Goal: Task Accomplishment & Management: Complete application form

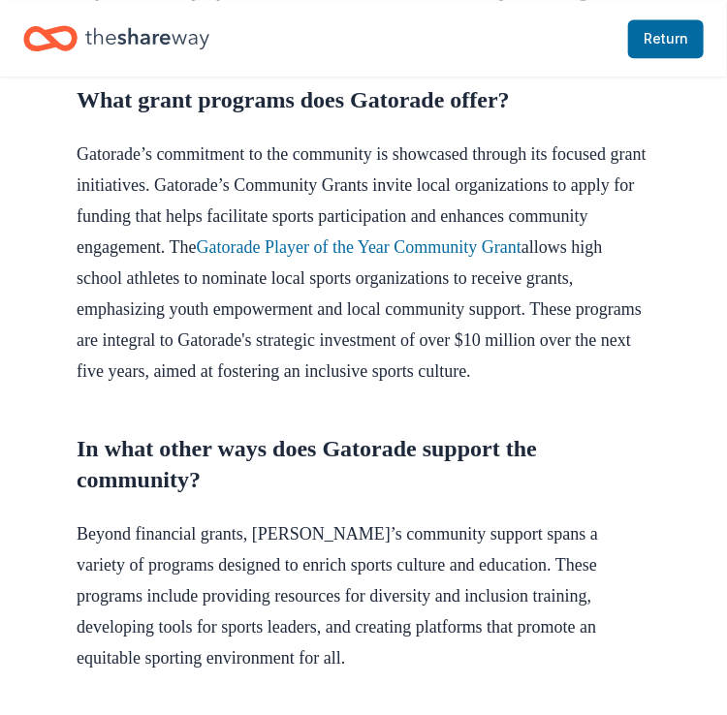
scroll to position [1053, 0]
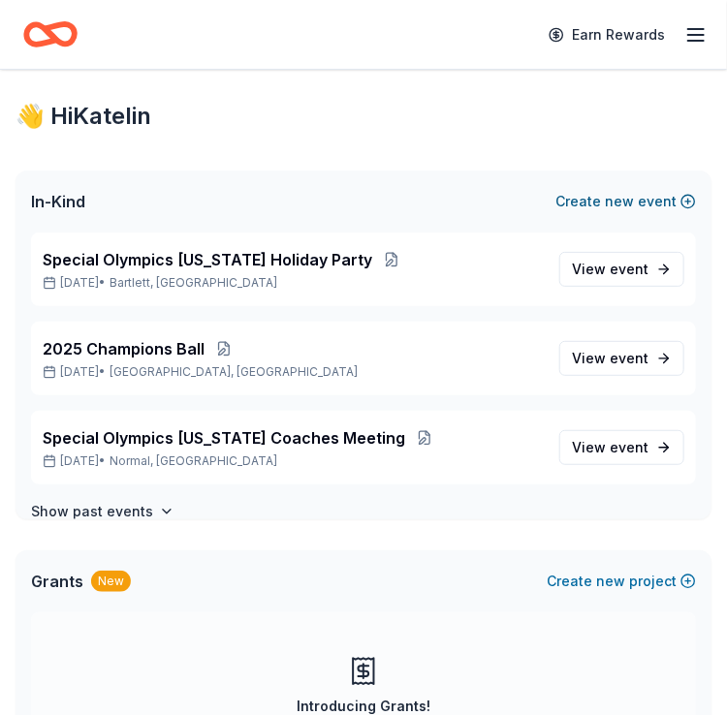
click at [666, 207] on button "Create new event" at bounding box center [625, 201] width 141 height 23
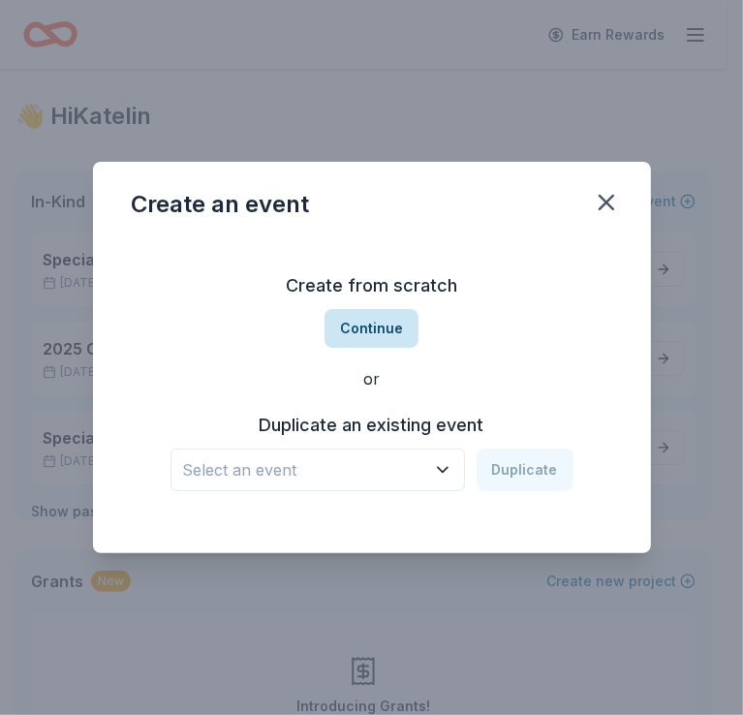
click at [361, 335] on button "Continue" at bounding box center [372, 328] width 94 height 39
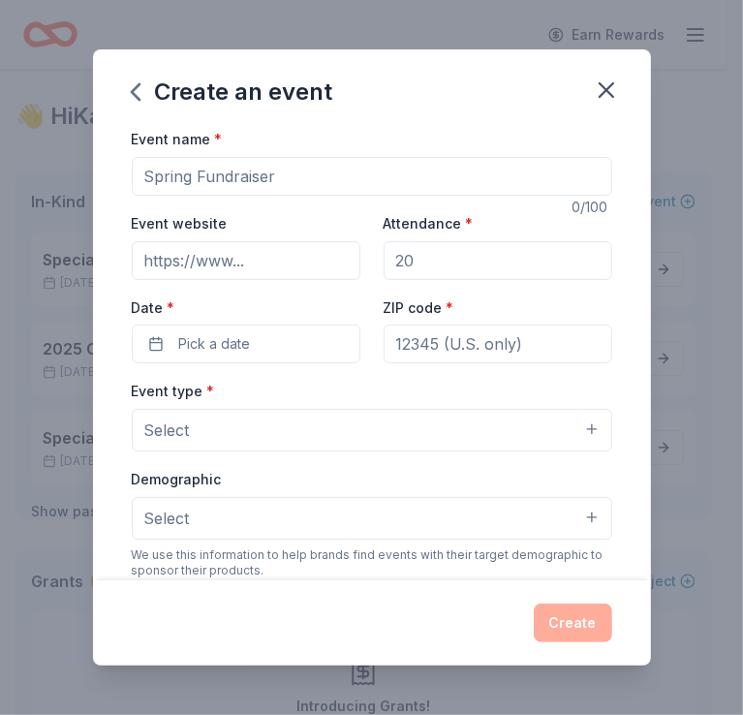
click at [223, 174] on input "Event name *" at bounding box center [372, 176] width 481 height 39
type input "Chicago Marathon"
click at [308, 258] on input "Event website" at bounding box center [246, 260] width 229 height 39
click at [438, 265] on input "Attendance *" at bounding box center [498, 260] width 229 height 39
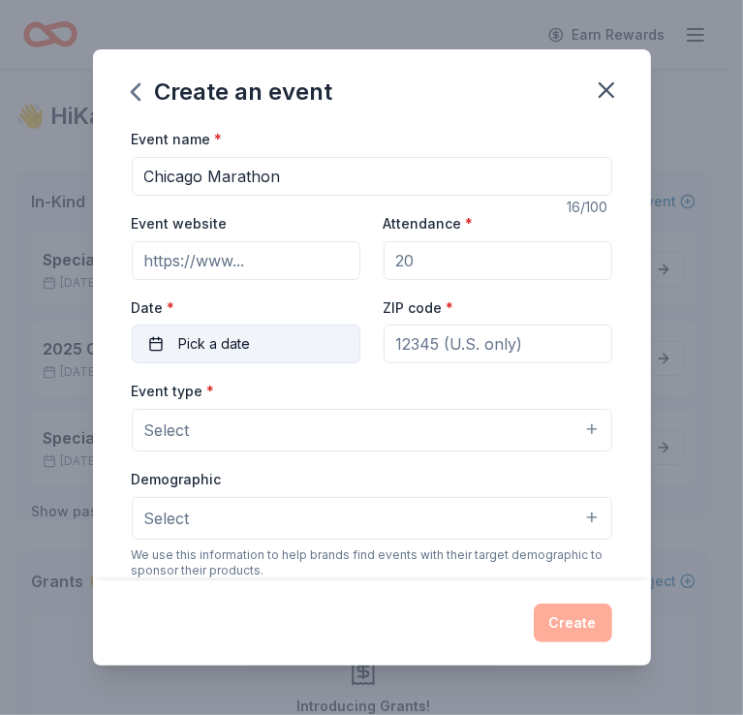
click at [248, 334] on span "Pick a date" at bounding box center [215, 343] width 72 height 23
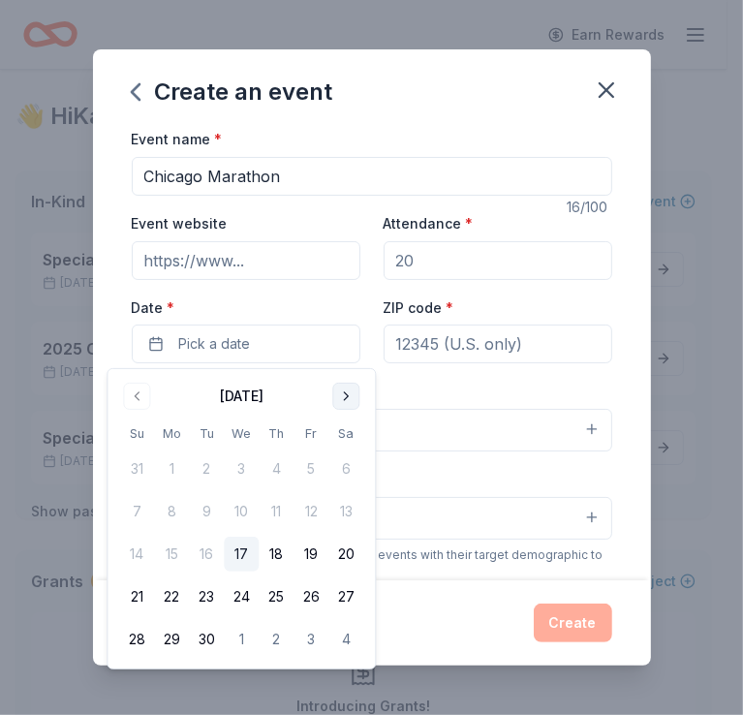
click at [339, 399] on button "Go to next month" at bounding box center [345, 396] width 27 height 27
click at [132, 547] on button "12" at bounding box center [136, 554] width 35 height 35
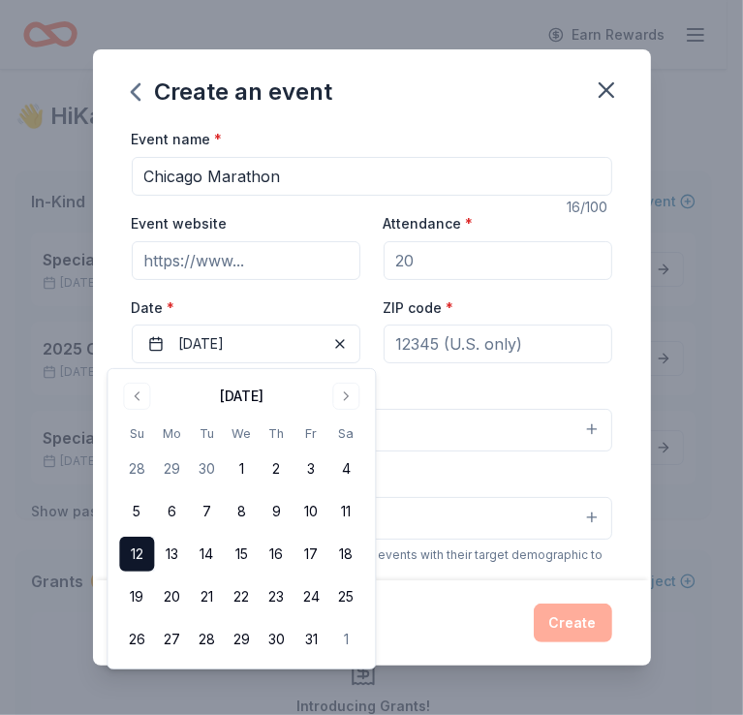
click at [489, 420] on button "Select" at bounding box center [372, 430] width 481 height 43
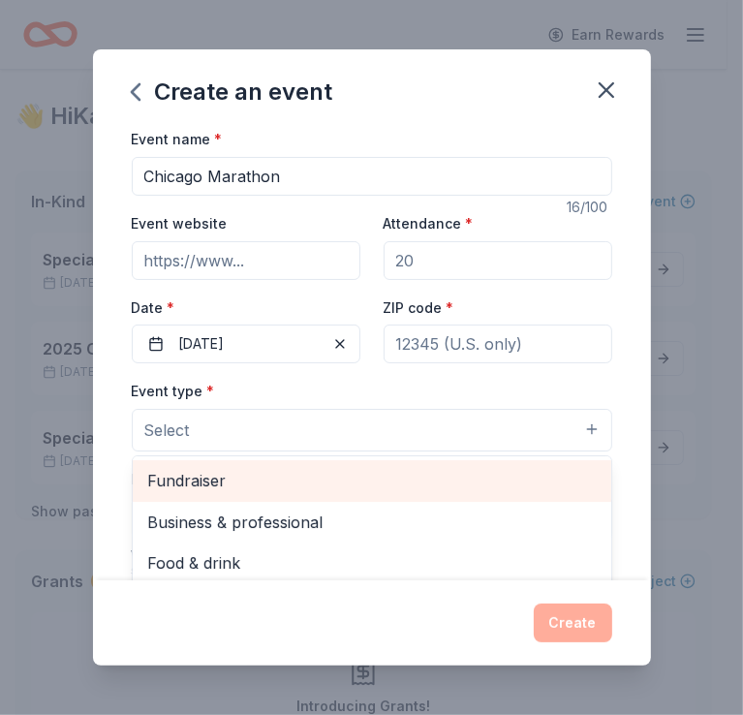
click at [246, 490] on span "Fundraiser" at bounding box center [372, 480] width 448 height 25
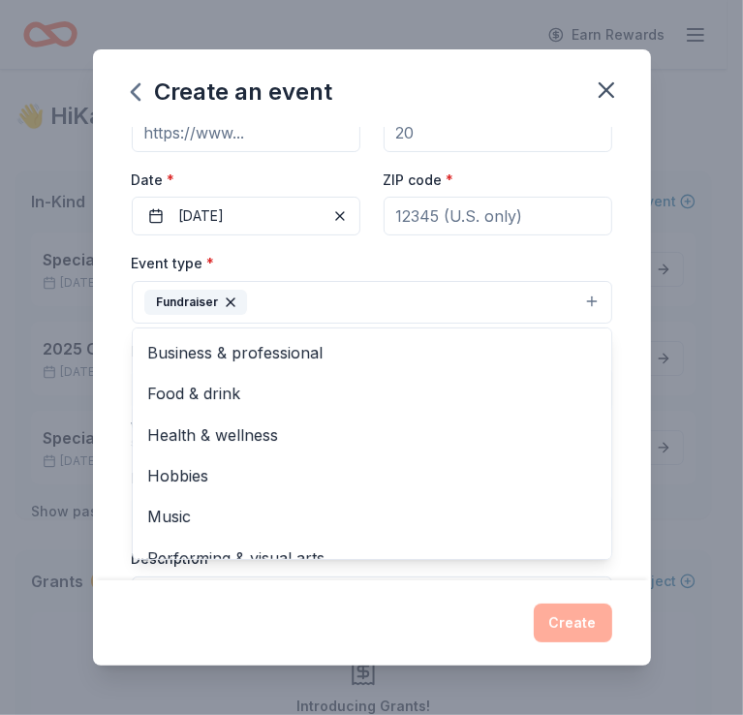
scroll to position [131, 0]
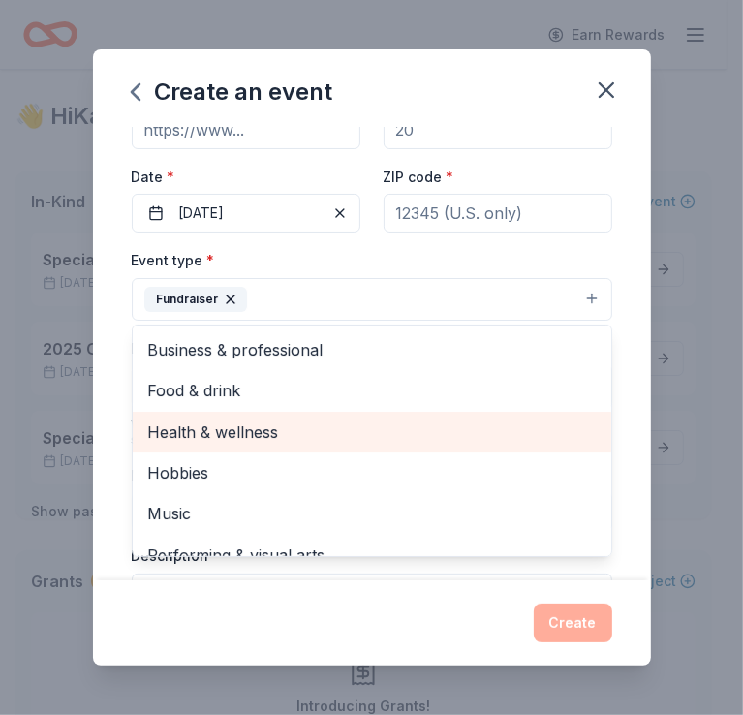
click at [255, 434] on span "Health & wellness" at bounding box center [372, 432] width 448 height 25
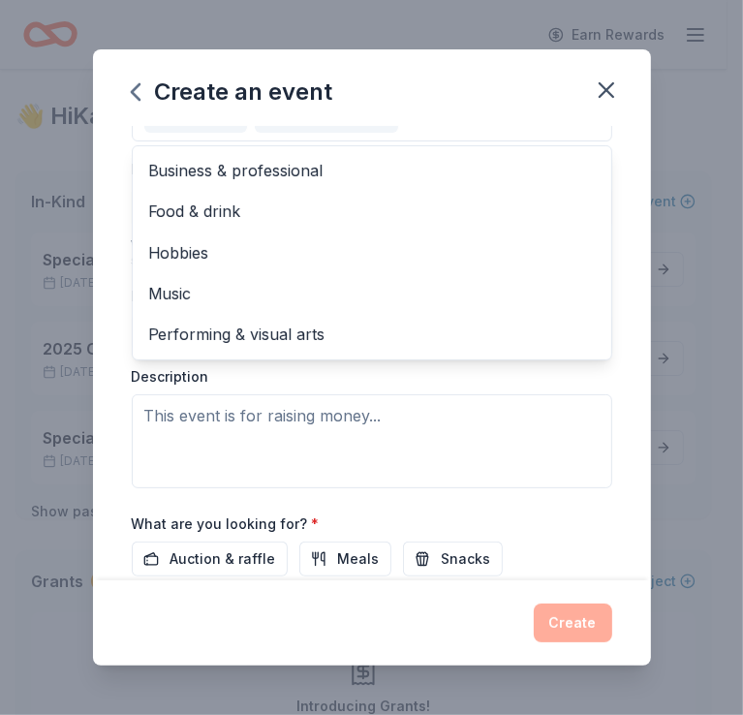
click at [255, 434] on div "Event type * Fundraiser Health & wellness Business & professional Food & drink …" at bounding box center [372, 279] width 481 height 420
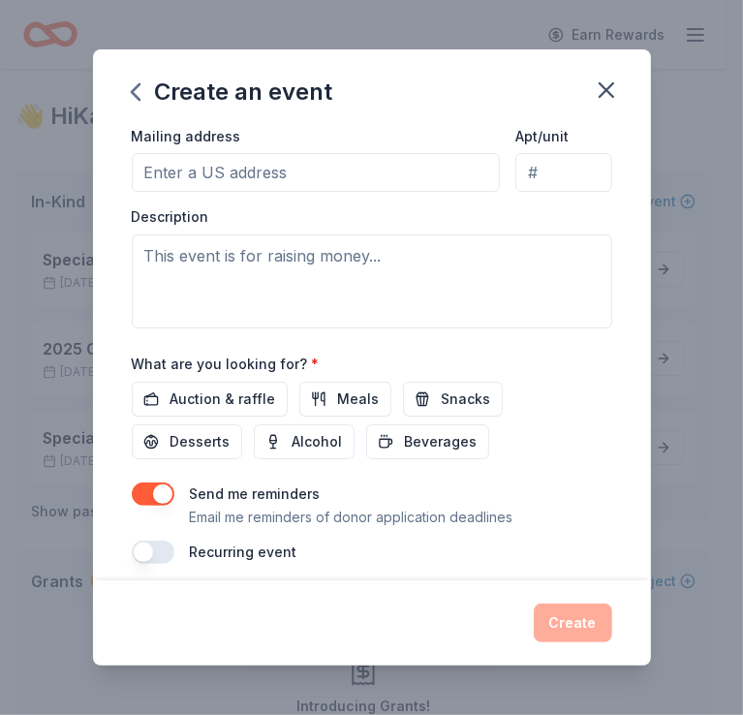
scroll to position [484, 0]
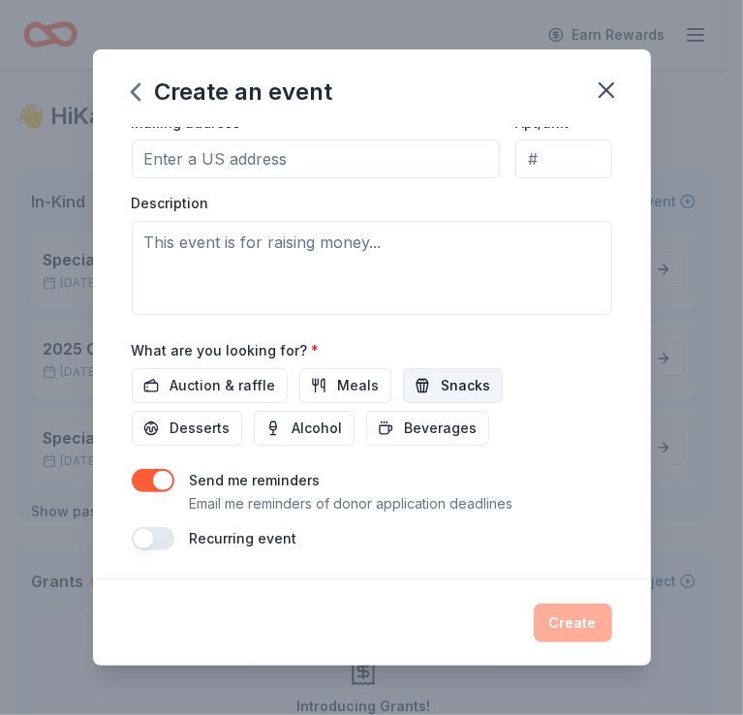
click at [461, 387] on span "Snacks" at bounding box center [466, 385] width 49 height 23
click at [419, 435] on span "Beverages" at bounding box center [441, 428] width 73 height 23
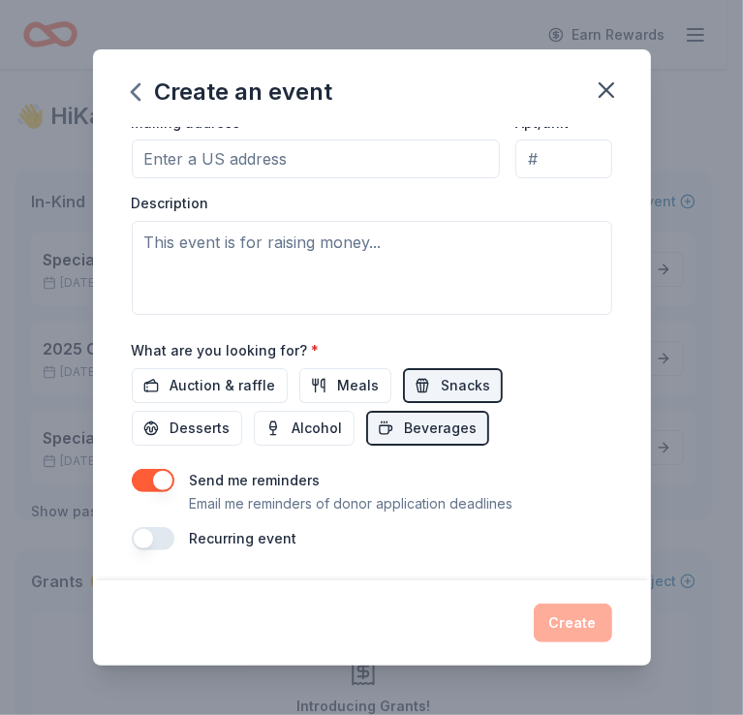
click at [582, 619] on div "Create" at bounding box center [372, 623] width 481 height 39
click at [146, 535] on button "button" at bounding box center [153, 538] width 43 height 23
click at [164, 536] on button "button" at bounding box center [153, 538] width 43 height 23
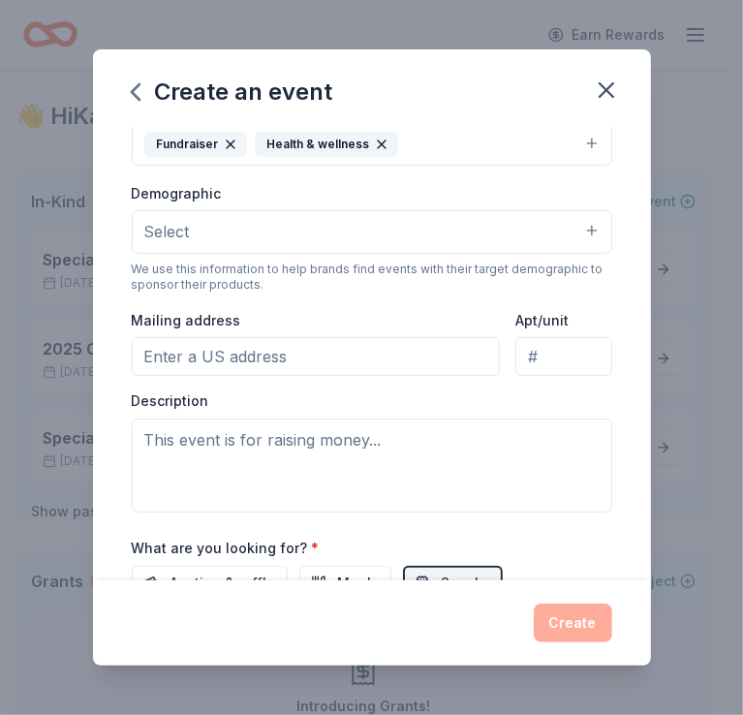
scroll to position [290, 0]
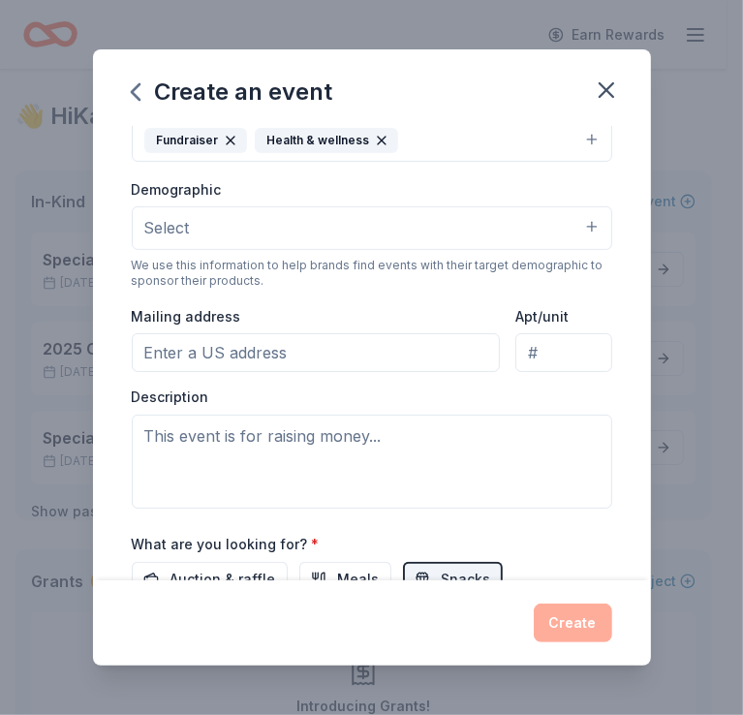
click at [220, 350] on input "Mailing address" at bounding box center [316, 352] width 369 height 39
type input "2324 W Fulton St"
type input "60612"
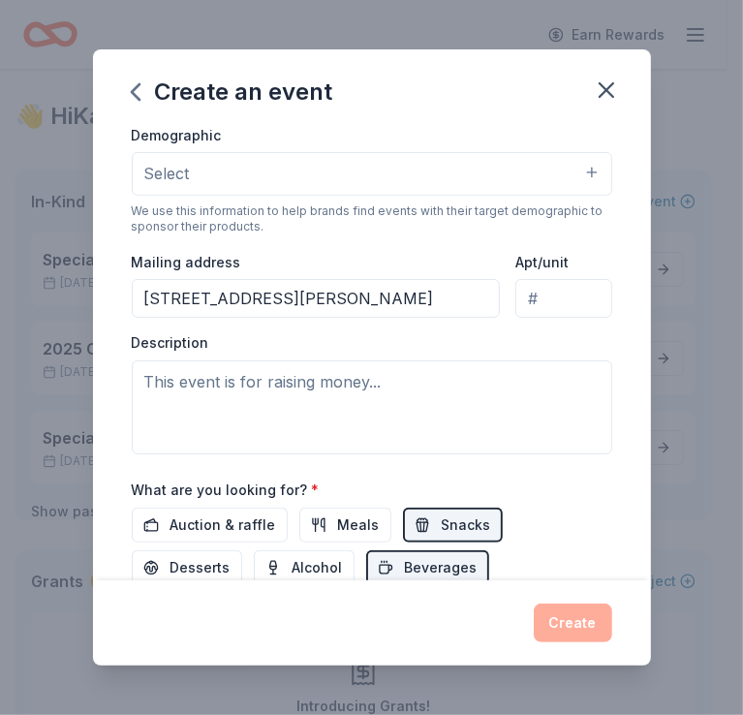
scroll to position [343, 0]
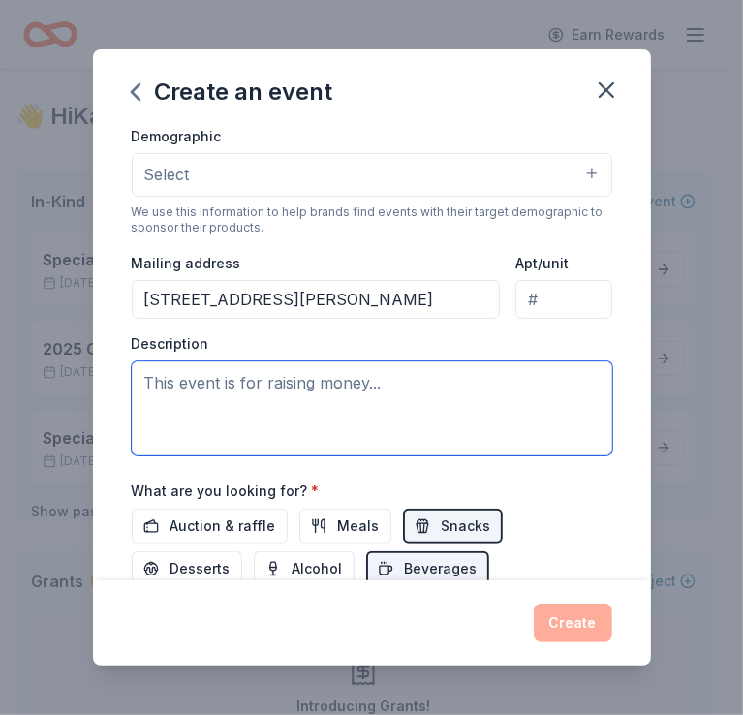
click at [255, 413] on textarea at bounding box center [372, 409] width 481 height 94
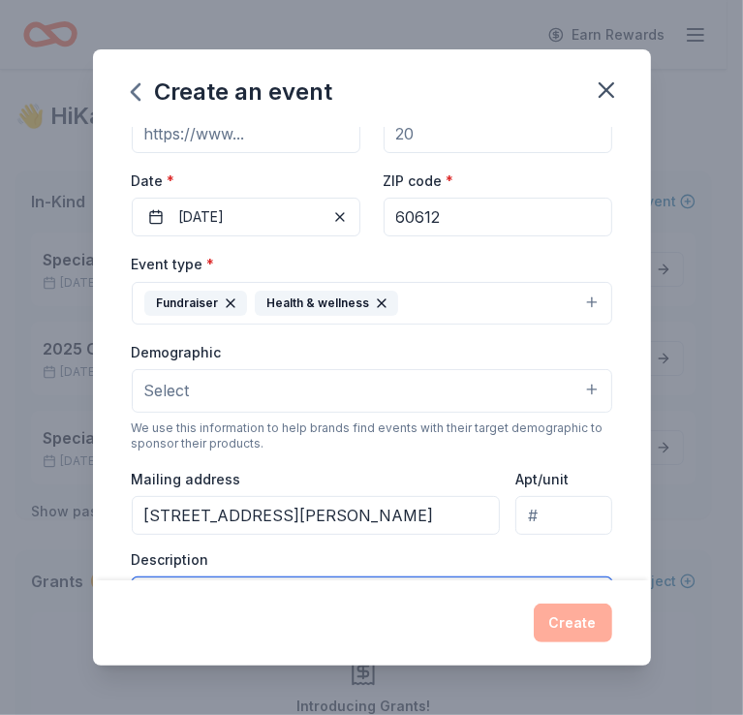
scroll to position [106, 0]
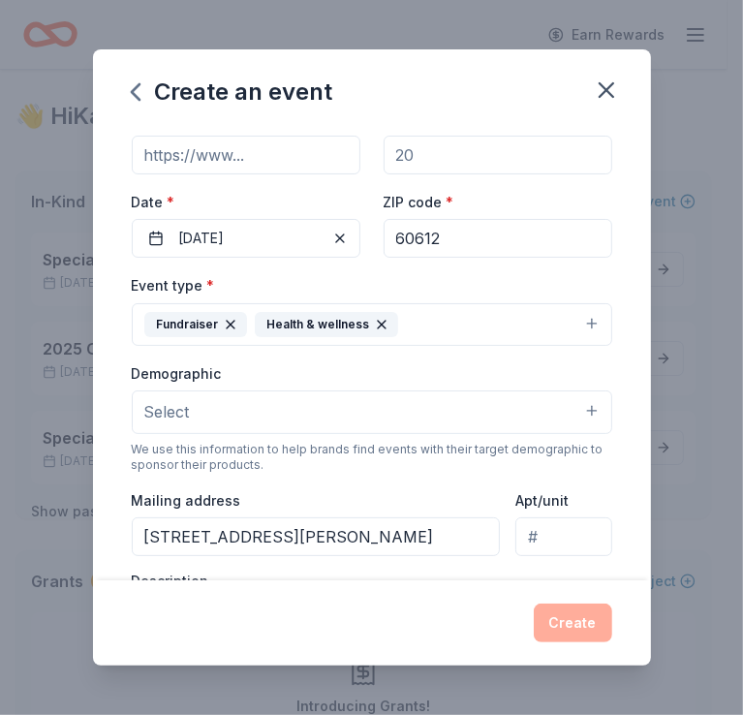
type textarea "Asking for donations for our runners and cheer team for the 2025 Chicago Marath…"
click at [429, 424] on button "Select" at bounding box center [372, 412] width 481 height 43
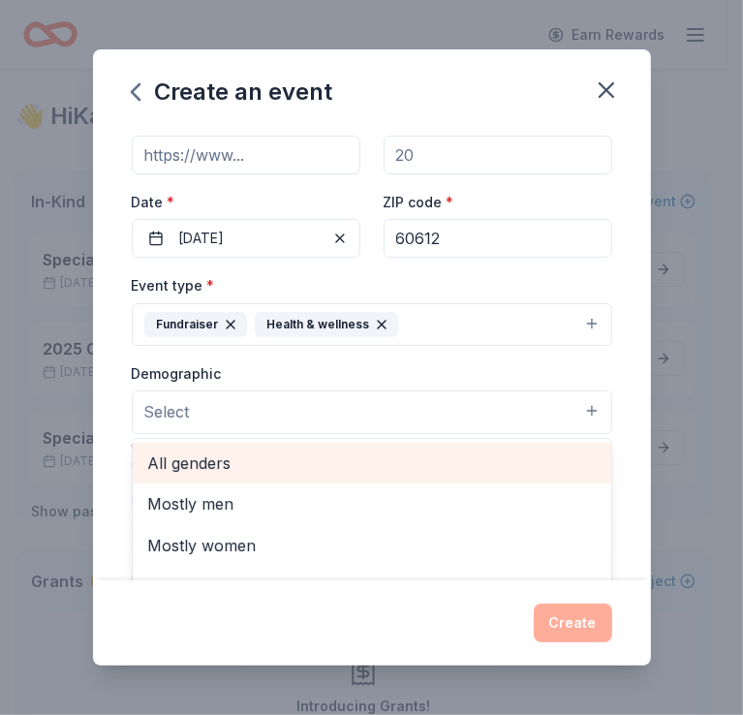
click at [235, 463] on span "All genders" at bounding box center [372, 463] width 448 height 25
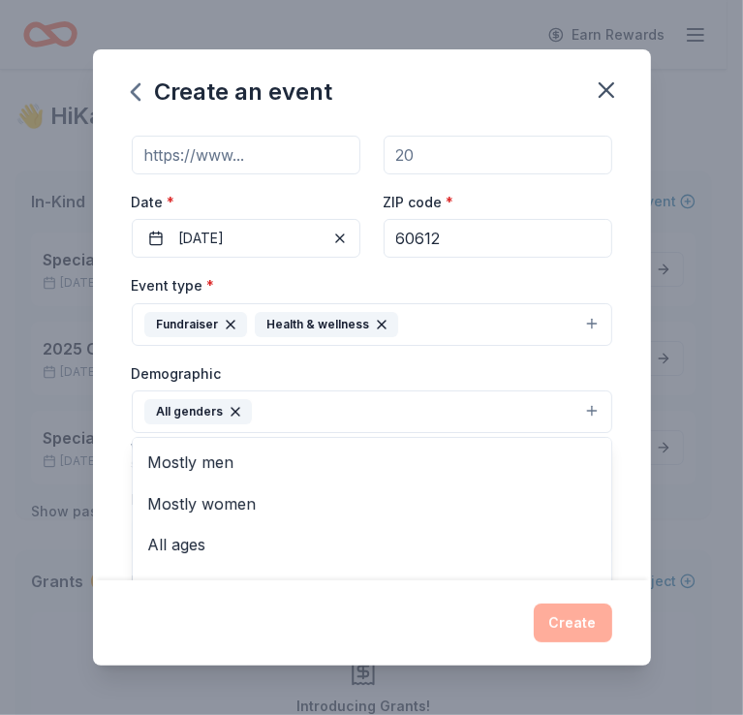
scroll to position [0, 0]
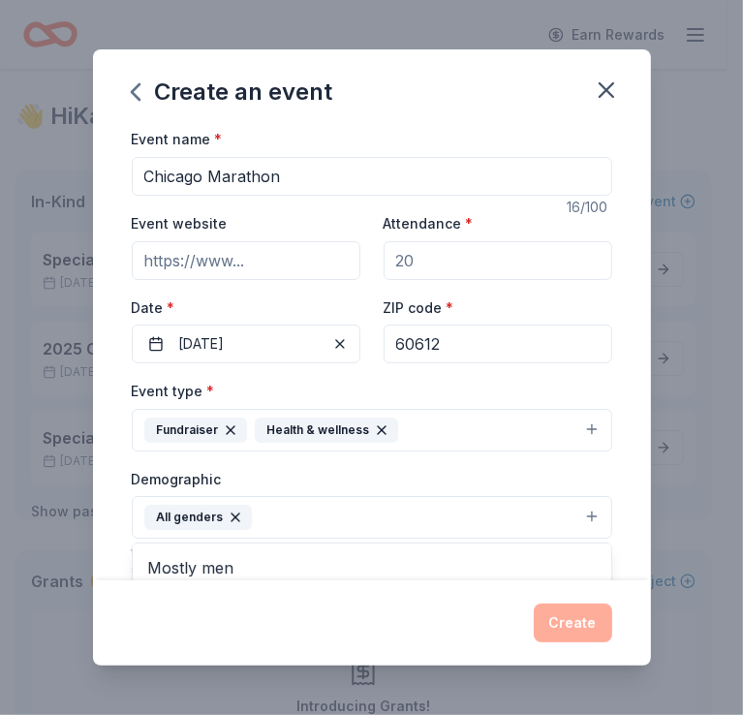
click at [462, 272] on div "Event name * Chicago Marathon 16 /100 Event website Attendance * Date * 10/12/2…" at bounding box center [372, 580] width 481 height 906
click at [428, 262] on input "Attendance *" at bounding box center [498, 260] width 229 height 39
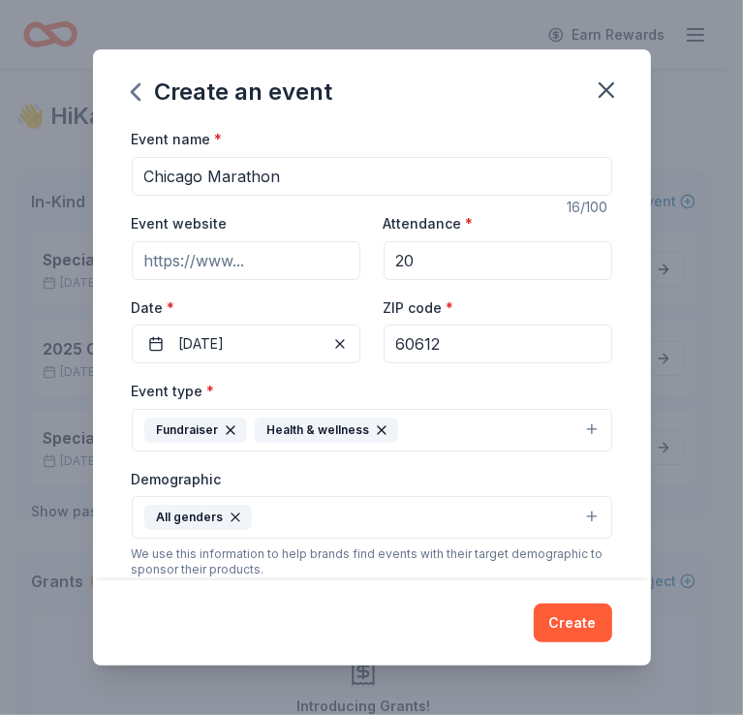
type input "20"
click at [229, 264] on input "Event website" at bounding box center [246, 260] width 229 height 39
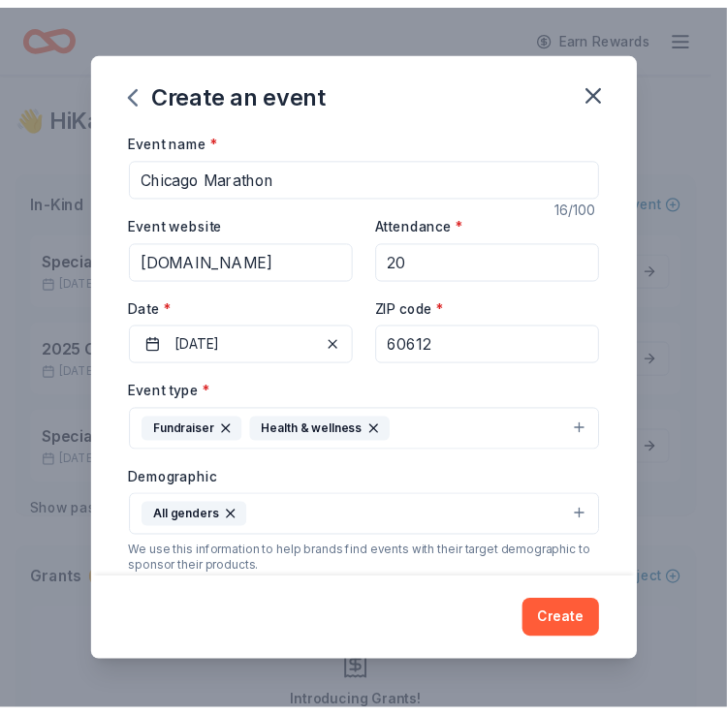
scroll to position [483, 0]
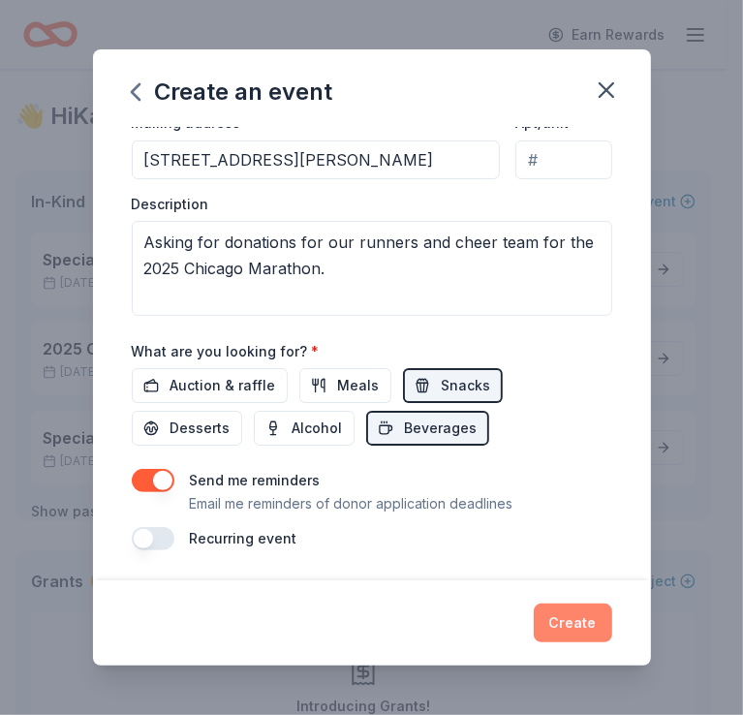
type input "soill.org"
click at [572, 634] on button "Create" at bounding box center [573, 623] width 79 height 39
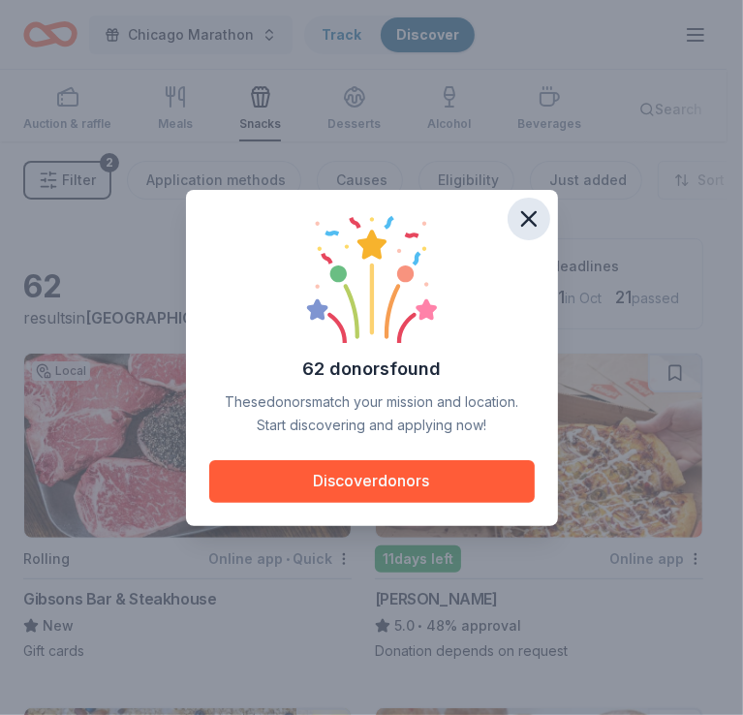
click at [528, 215] on icon "button" at bounding box center [529, 218] width 27 height 27
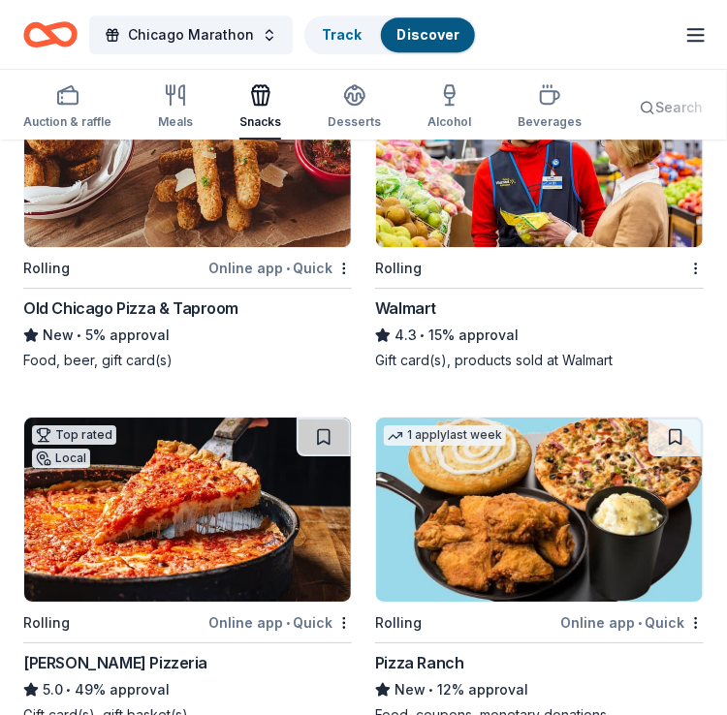
scroll to position [4965, 0]
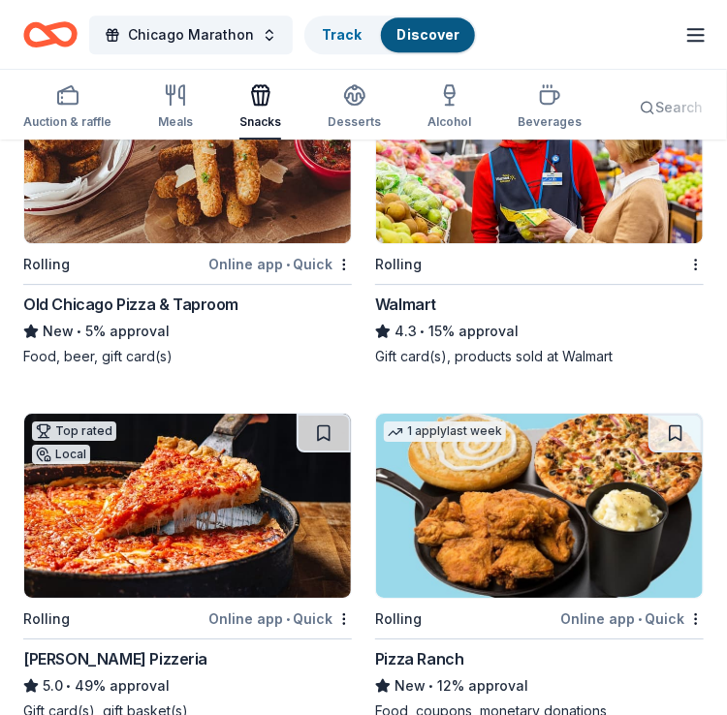
click at [504, 221] on img at bounding box center [539, 151] width 327 height 184
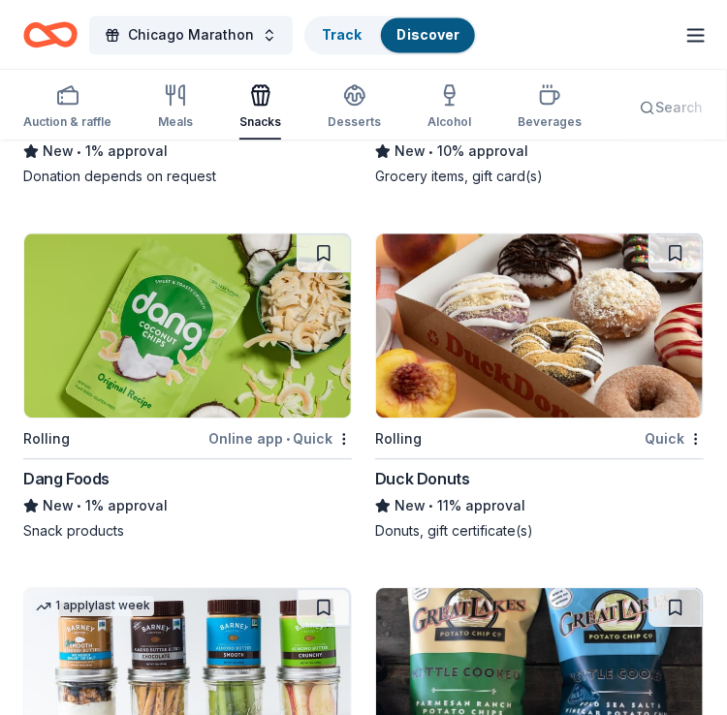
scroll to position [8341, 0]
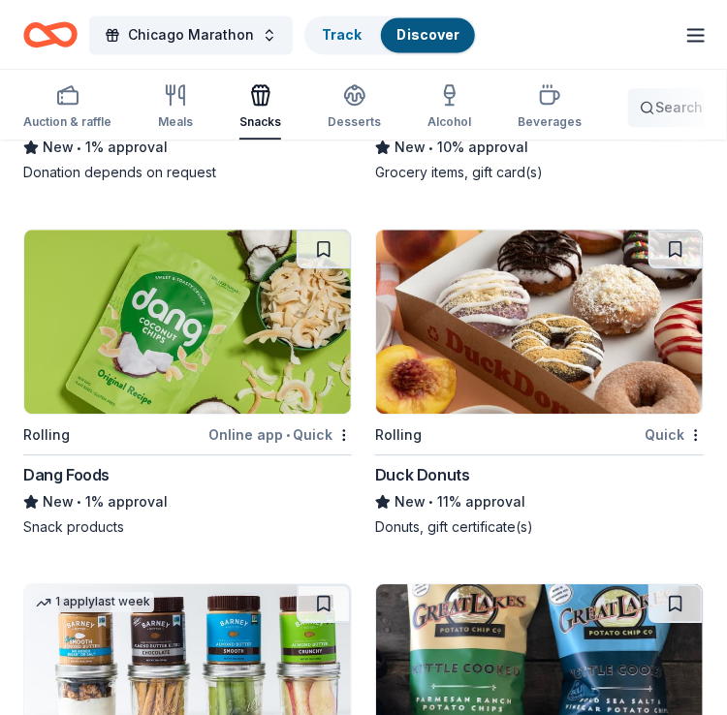
click at [655, 110] on span "Search" at bounding box center [678, 107] width 47 height 23
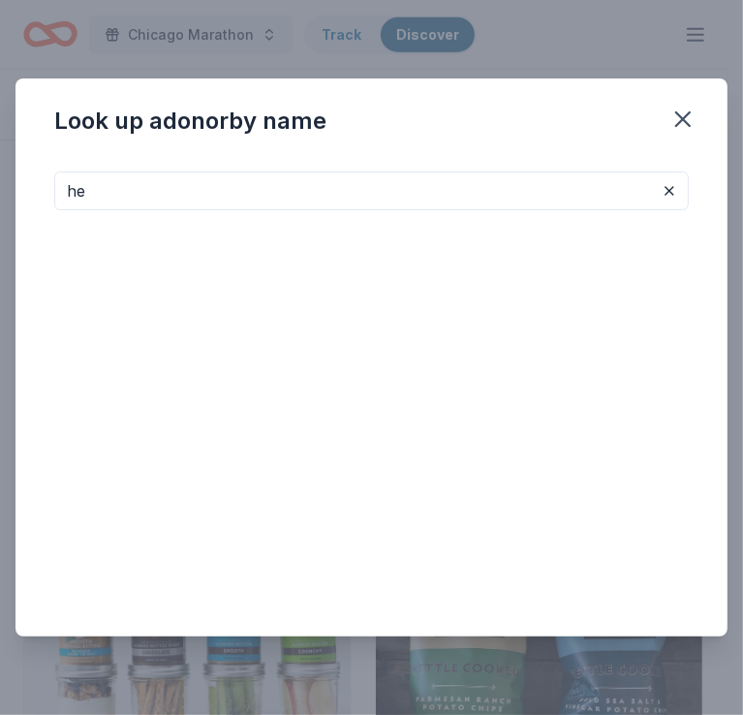
type input "h"
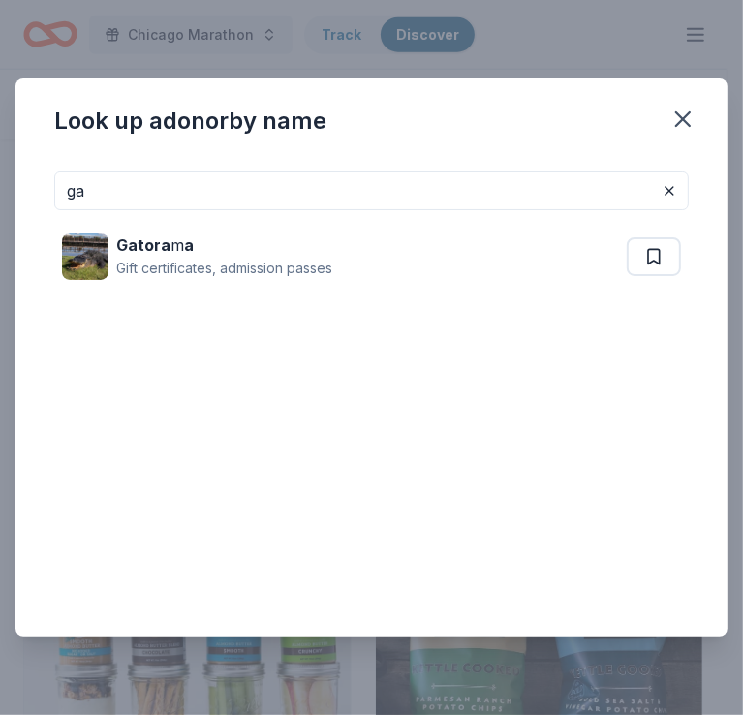
type input "g"
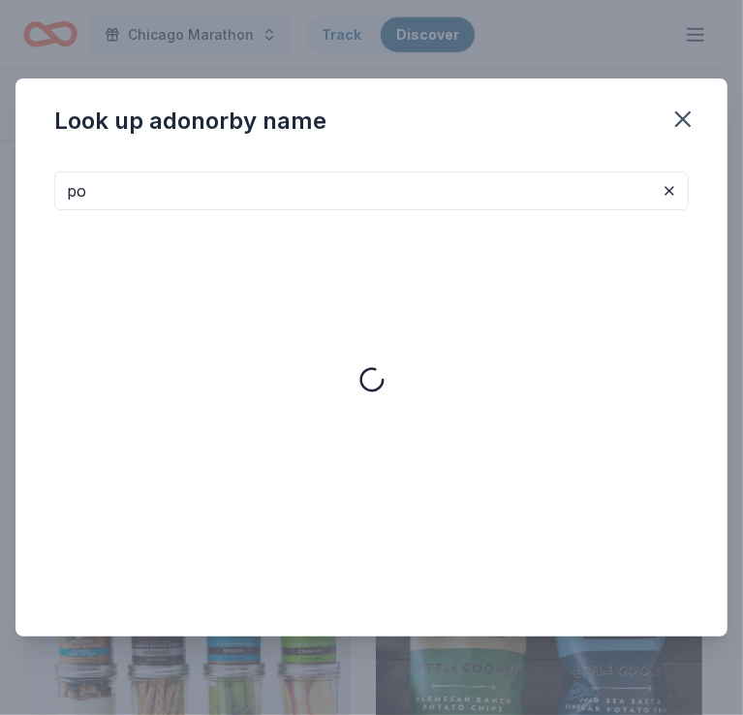
type input "p"
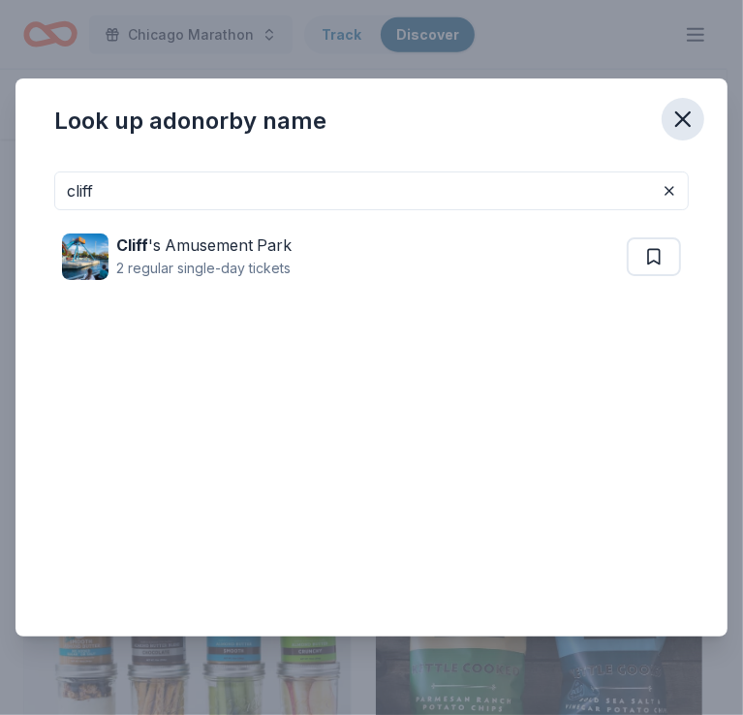
type input "cliff"
click at [693, 114] on icon "button" at bounding box center [683, 119] width 27 height 27
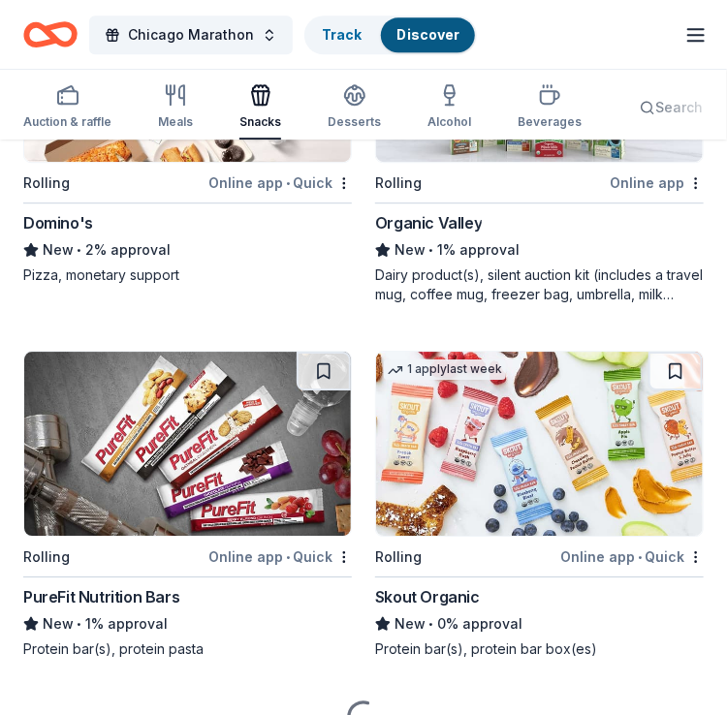
scroll to position [10390, 0]
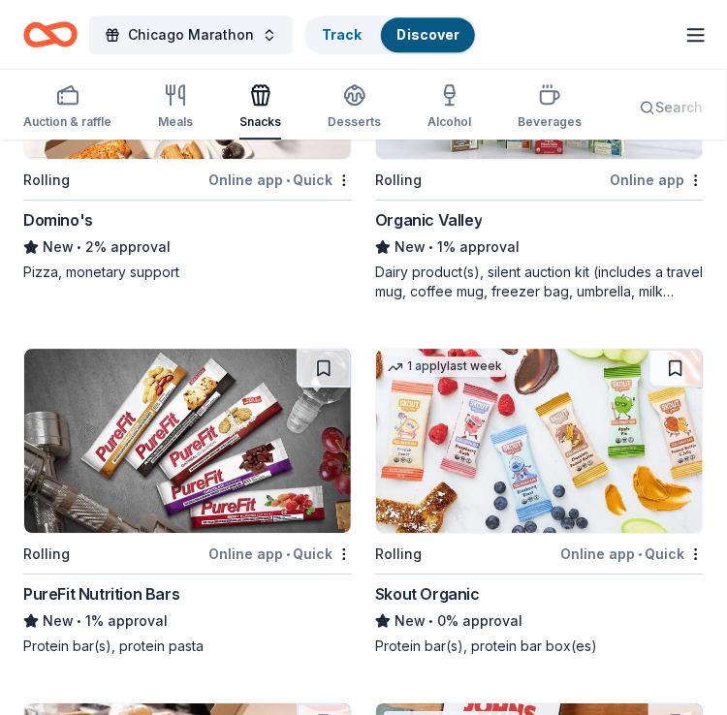
click at [271, 440] on img at bounding box center [187, 441] width 327 height 184
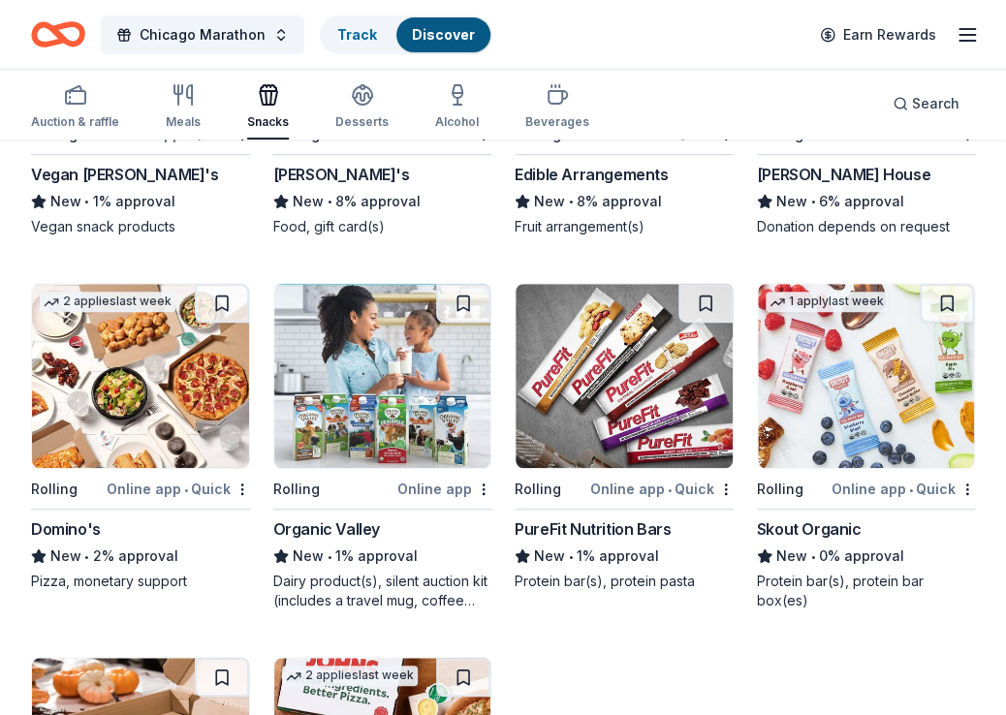
scroll to position [5208, 0]
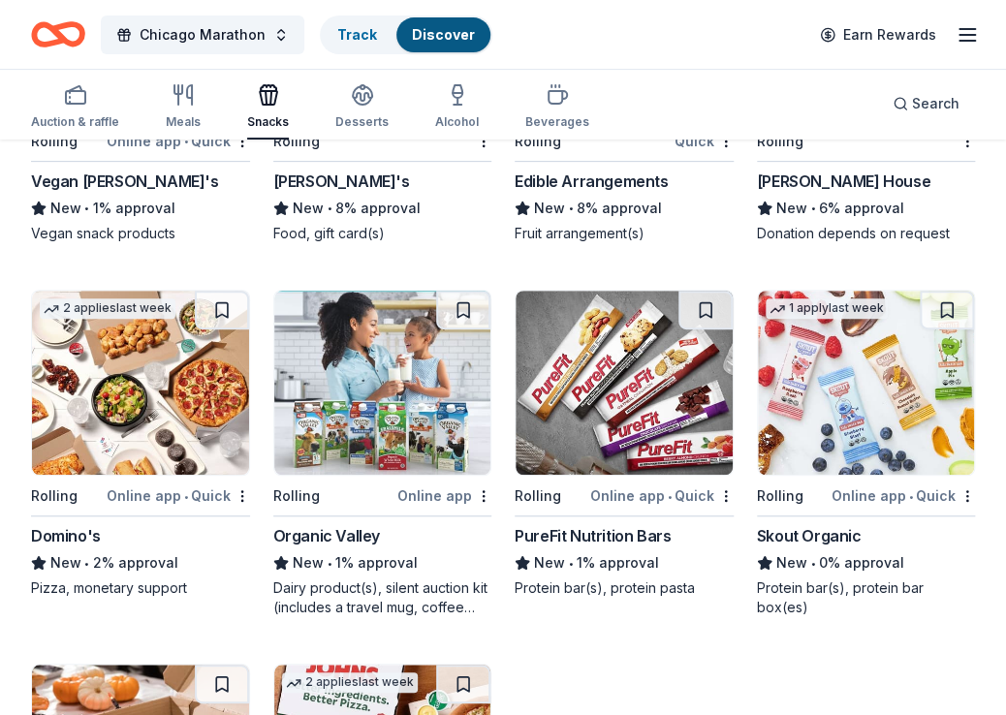
click at [726, 405] on img at bounding box center [866, 383] width 217 height 184
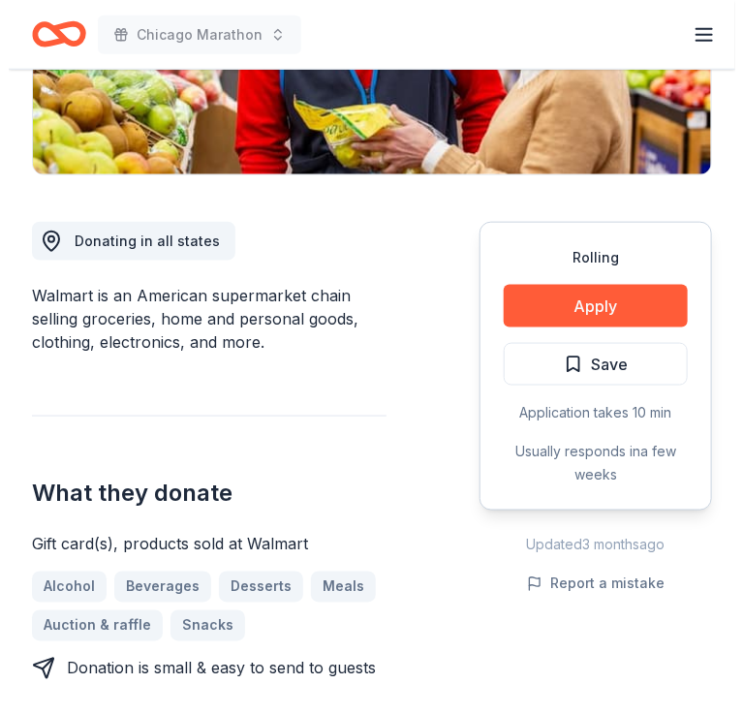
scroll to position [423, 0]
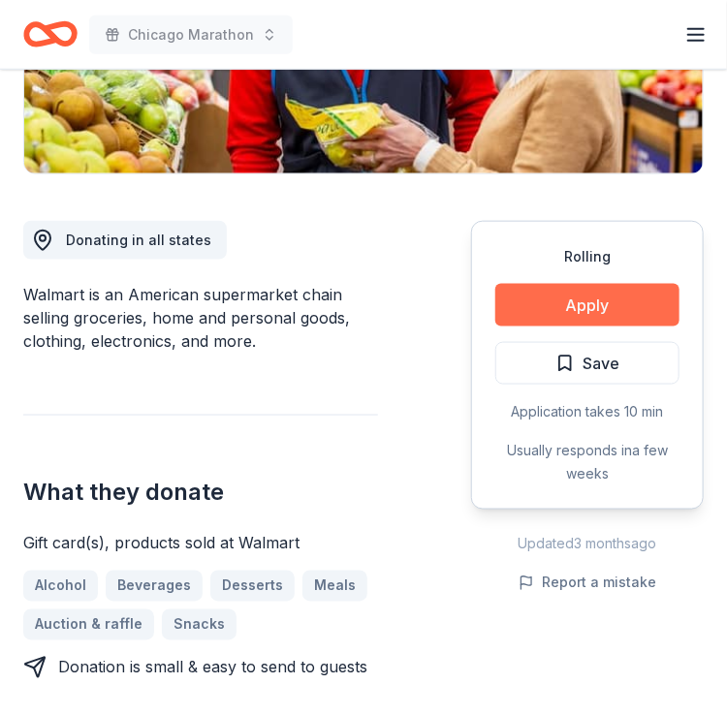
click at [585, 295] on button "Apply" at bounding box center [587, 305] width 184 height 43
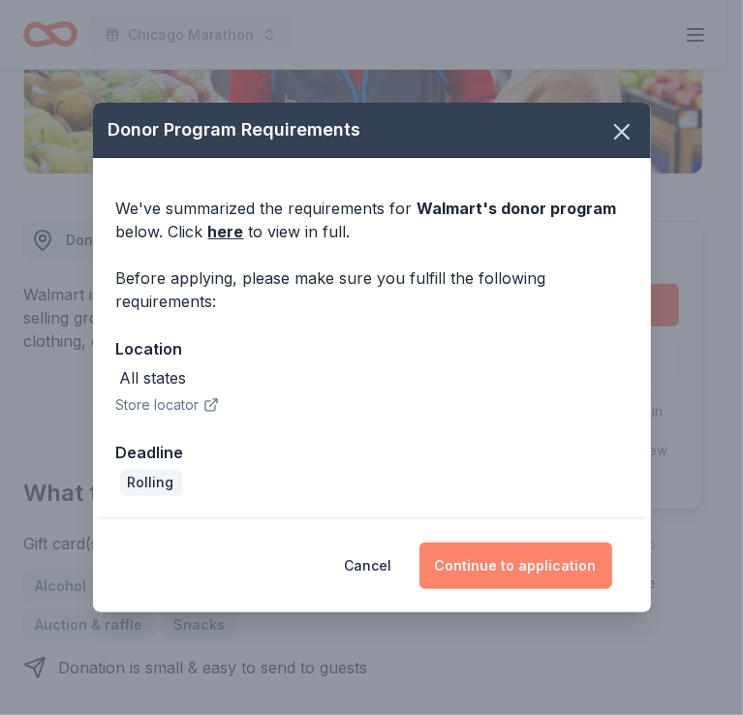
click at [492, 561] on button "Continue to application" at bounding box center [516, 566] width 193 height 47
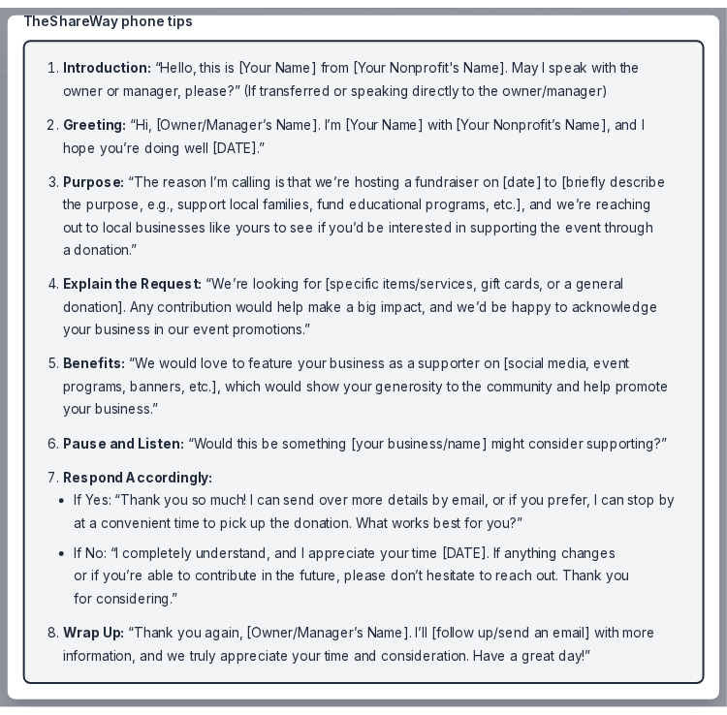
scroll to position [0, 0]
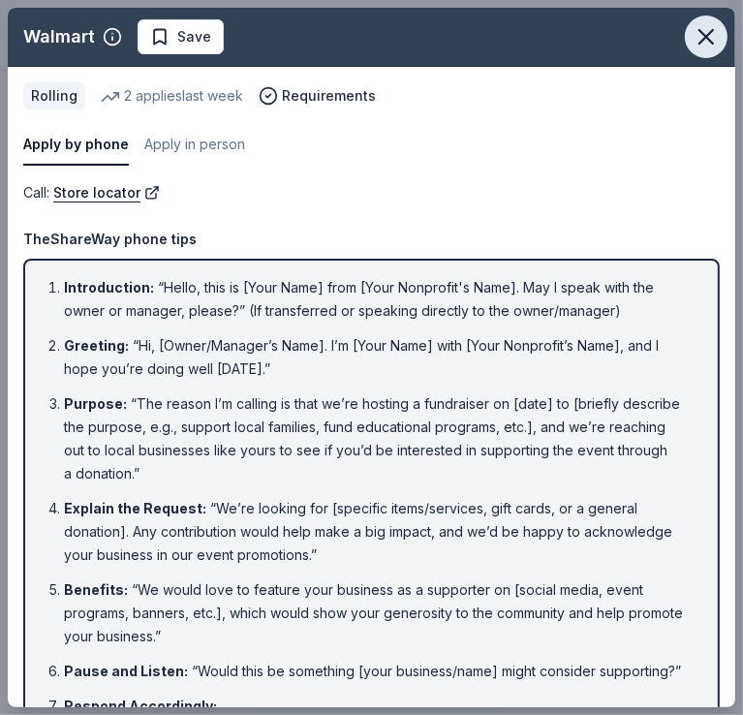
click at [693, 41] on icon "button" at bounding box center [706, 36] width 27 height 27
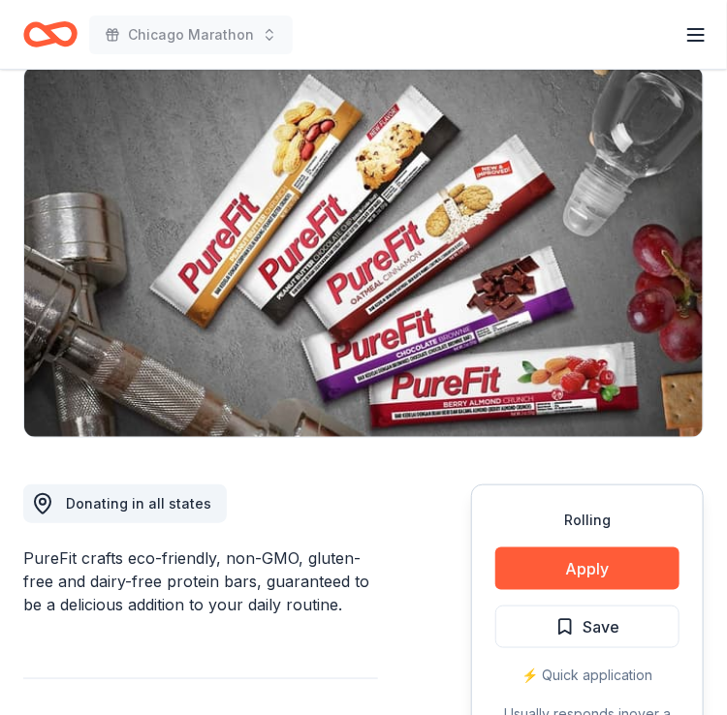
scroll to position [154, 0]
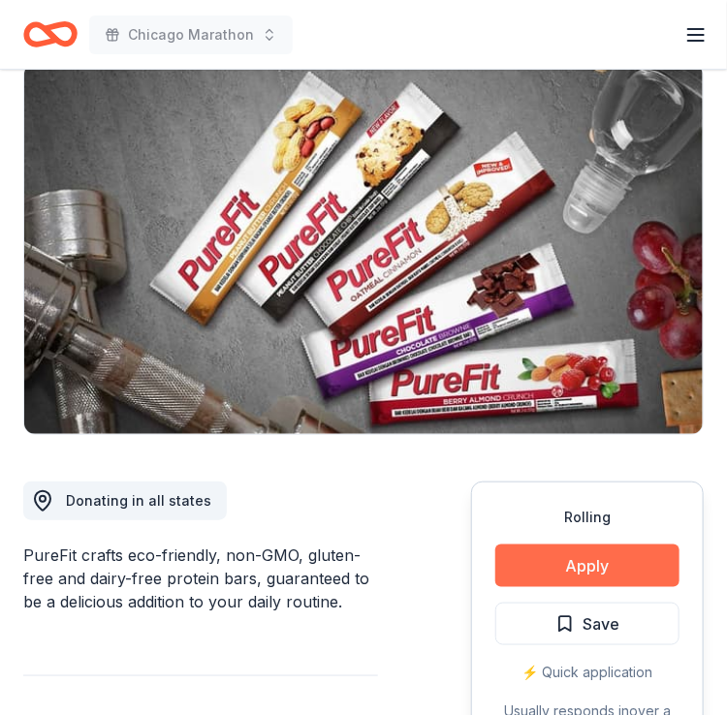
click at [564, 577] on button "Apply" at bounding box center [587, 566] width 184 height 43
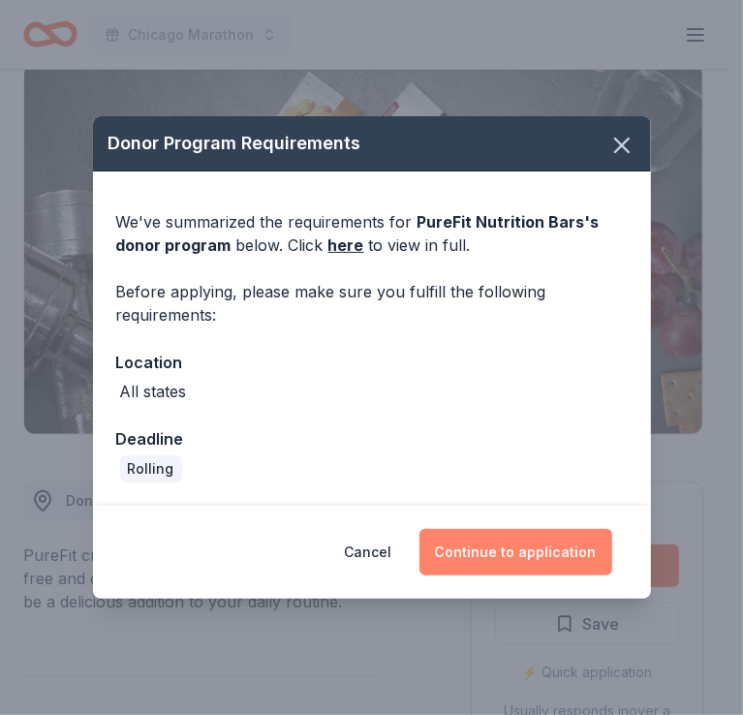
click at [513, 554] on button "Continue to application" at bounding box center [516, 552] width 193 height 47
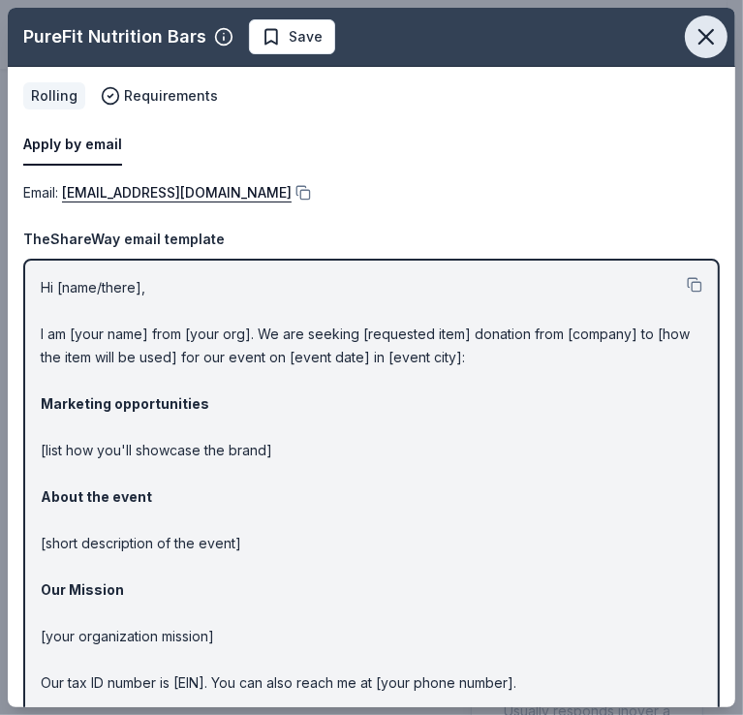
click at [693, 29] on icon "button" at bounding box center [706, 36] width 27 height 27
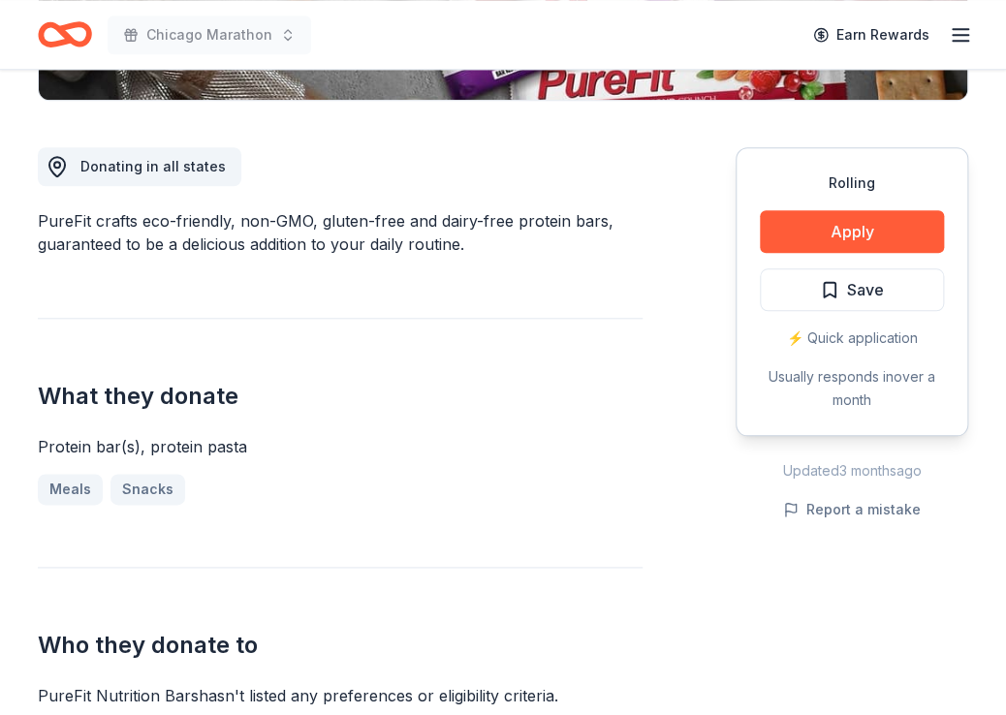
scroll to position [495, 0]
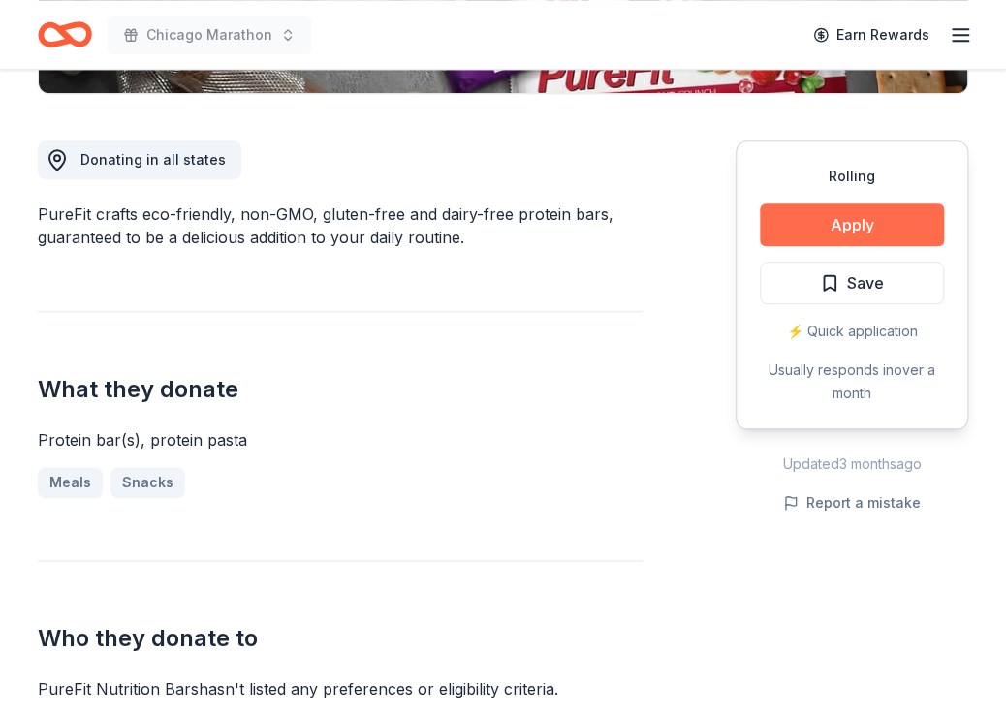
click at [726, 230] on button "Apply" at bounding box center [852, 225] width 184 height 43
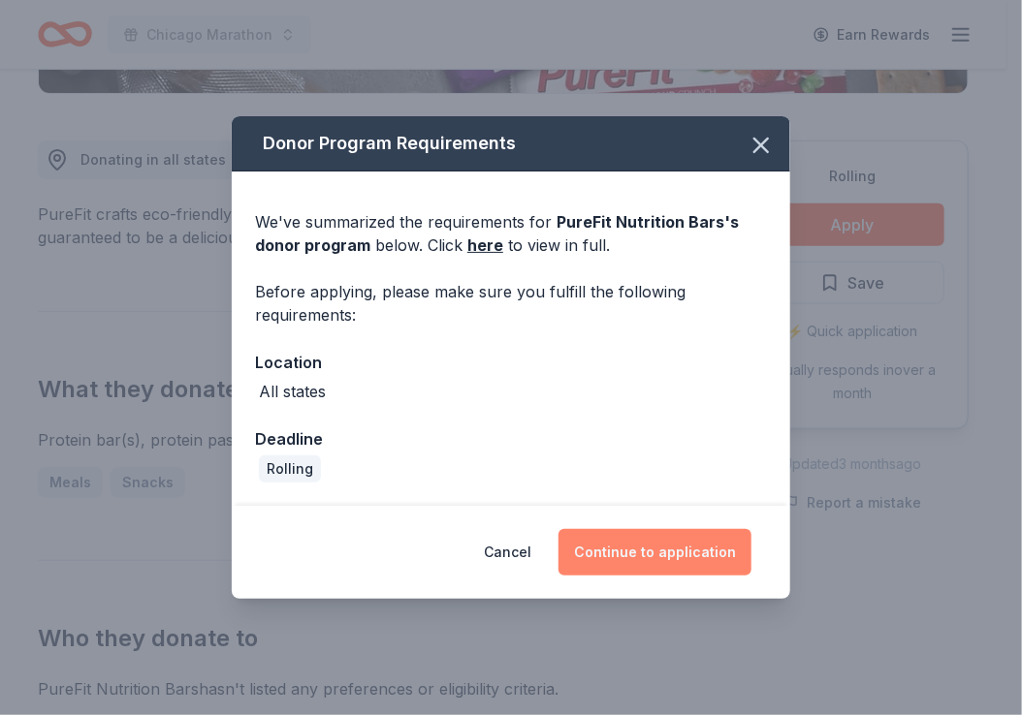
click at [637, 556] on button "Continue to application" at bounding box center [654, 552] width 193 height 47
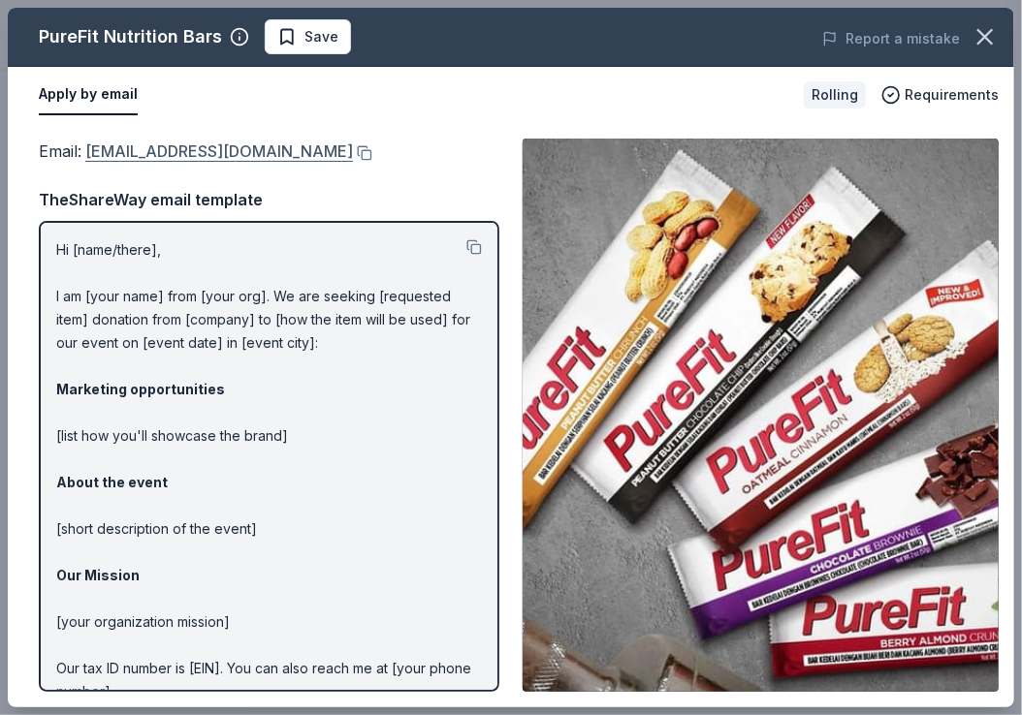
click at [124, 153] on link "info@purefit.com" at bounding box center [219, 151] width 268 height 25
click at [726, 38] on icon "button" at bounding box center [984, 36] width 27 height 27
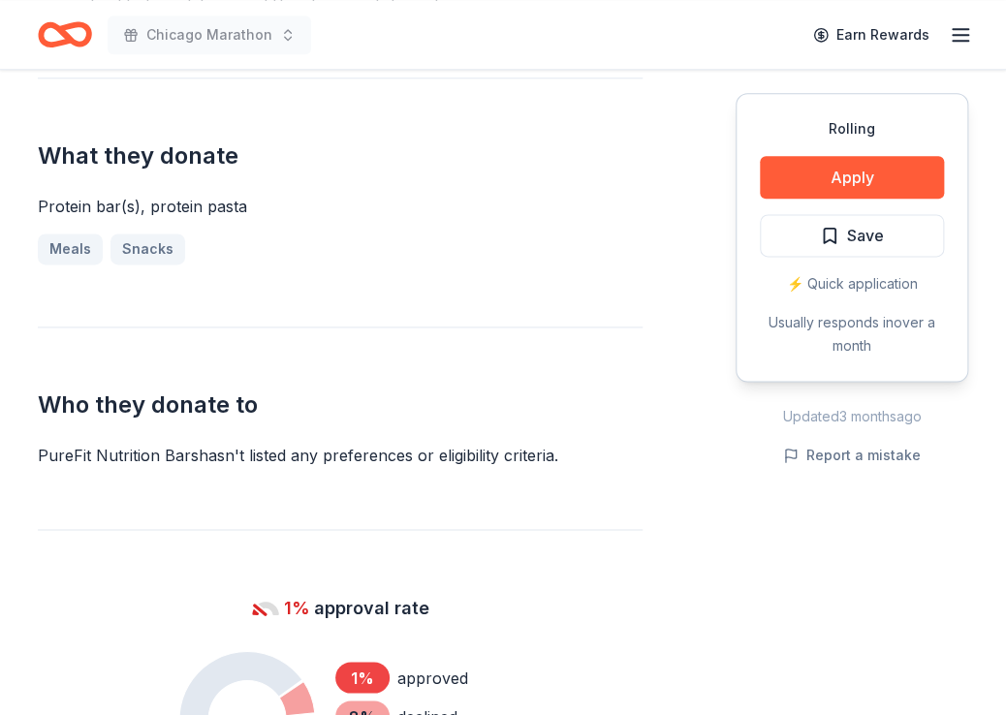
scroll to position [732, 0]
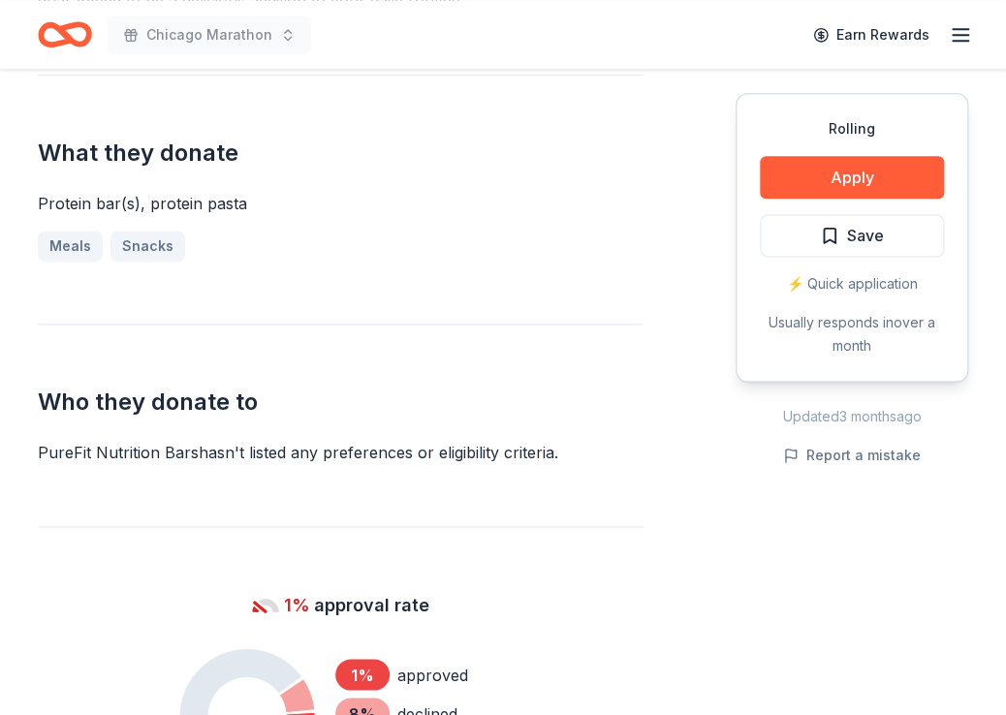
click at [227, 317] on div "Donating in all states PureFit crafts eco-friendly, non-GMO, gluten-free and da…" at bounding box center [340, 413] width 605 height 1110
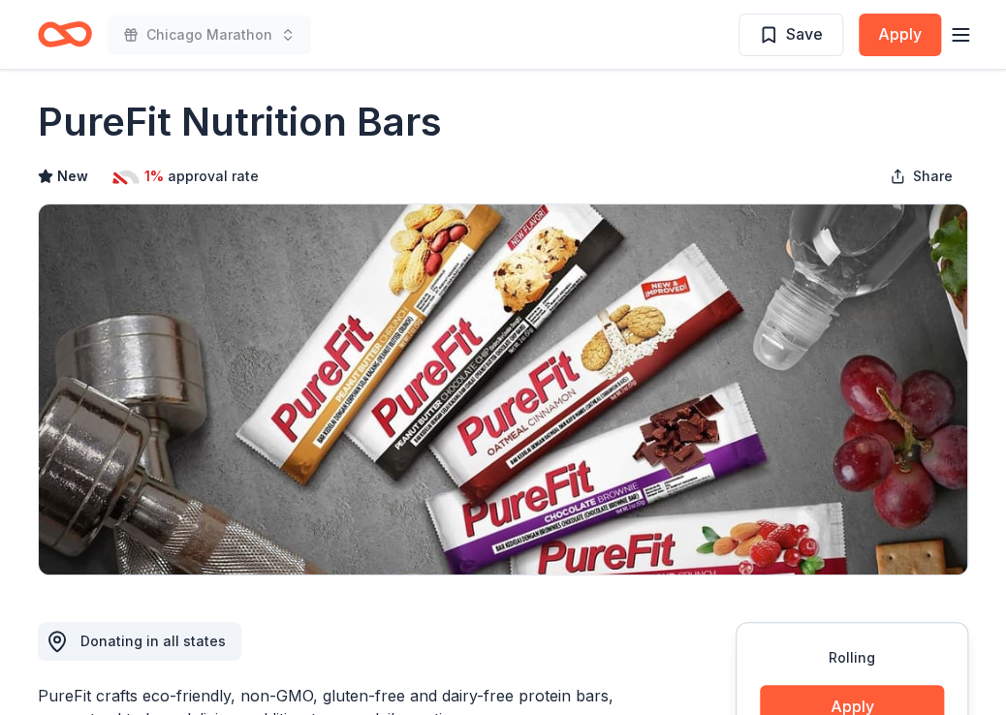
scroll to position [0, 0]
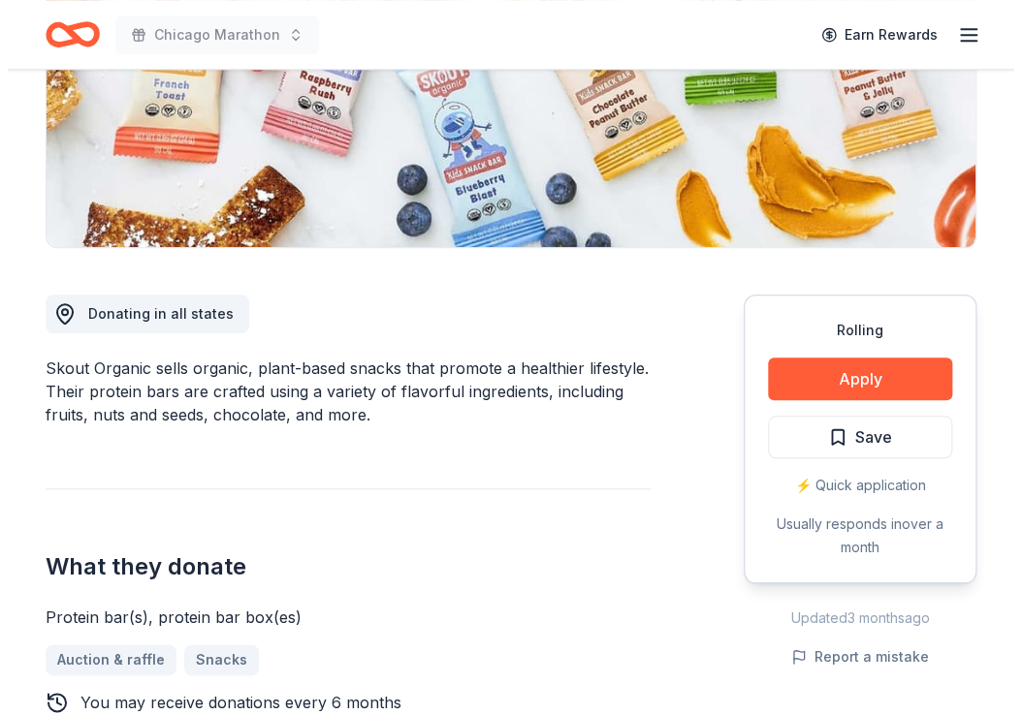
scroll to position [353, 0]
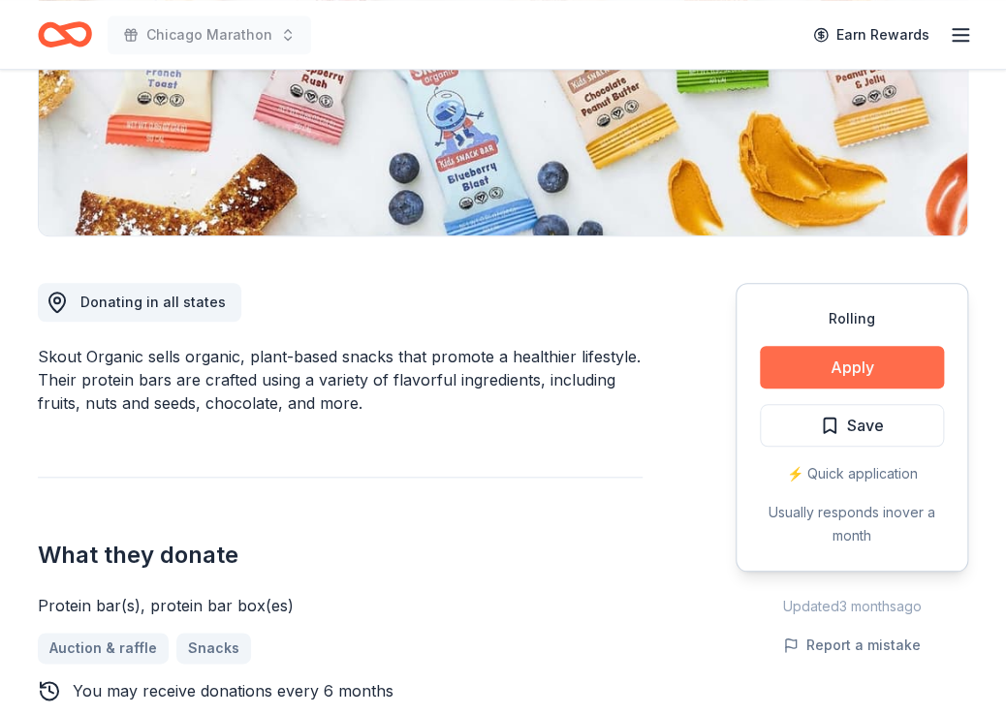
click at [807, 357] on button "Apply" at bounding box center [852, 367] width 184 height 43
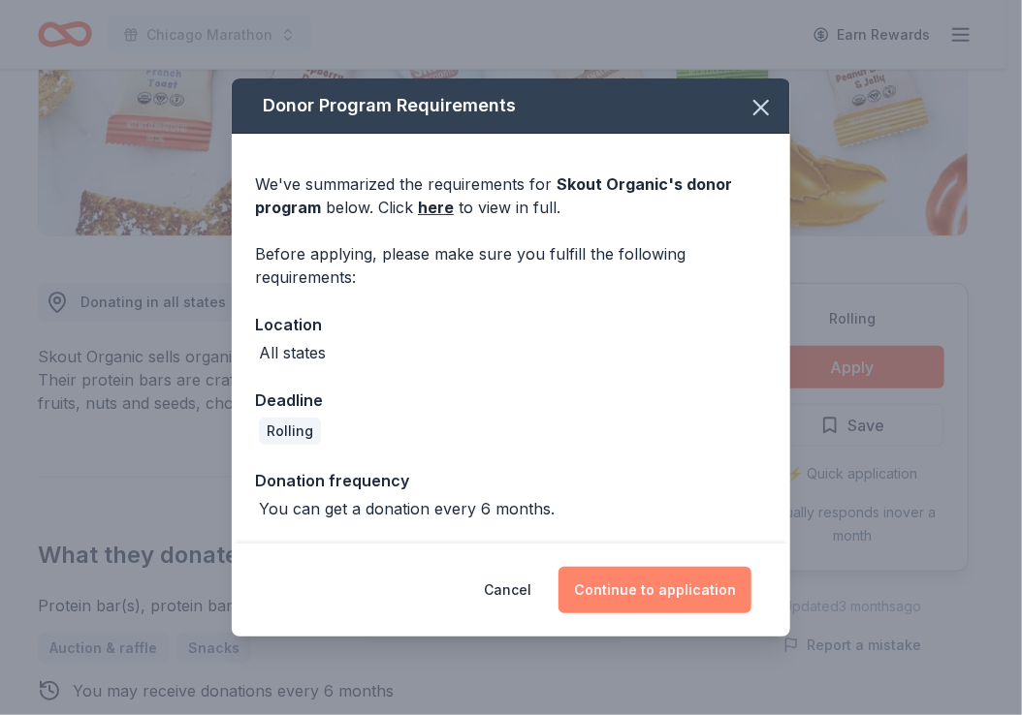
click at [640, 583] on button "Continue to application" at bounding box center [654, 590] width 193 height 47
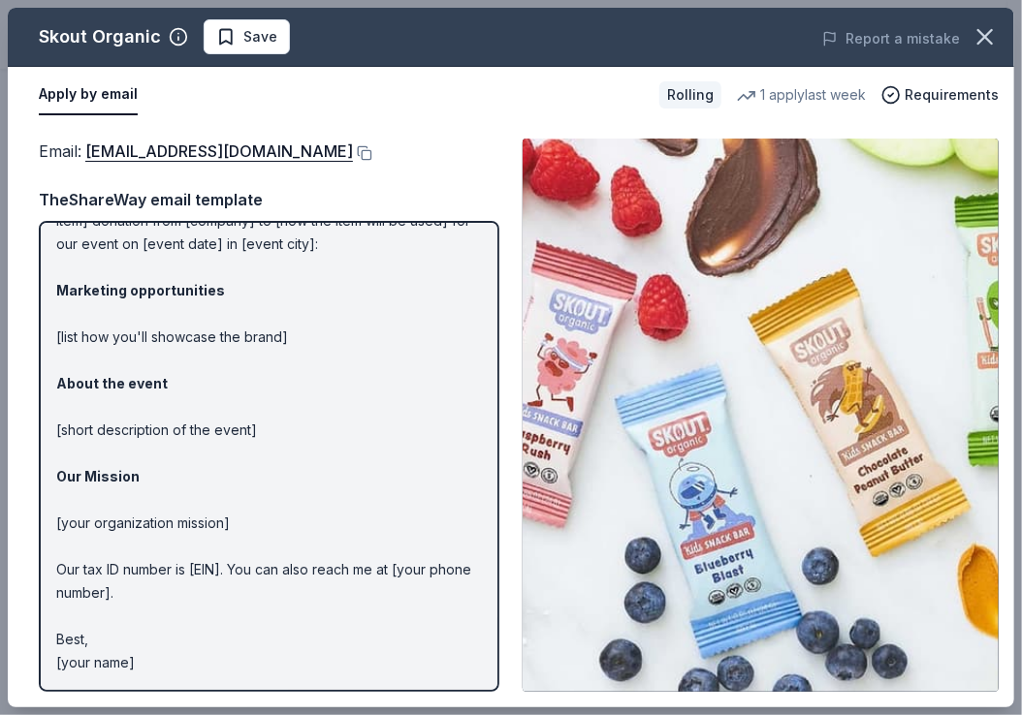
scroll to position [0, 0]
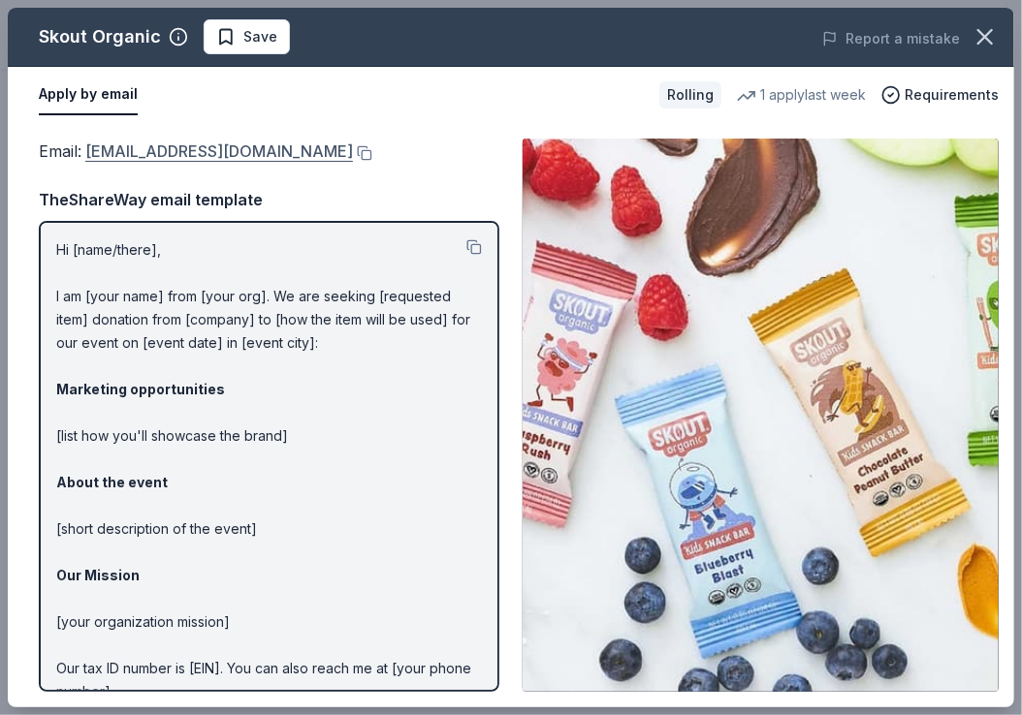
click at [237, 151] on link "social@skoutorganic.com" at bounding box center [219, 151] width 268 height 25
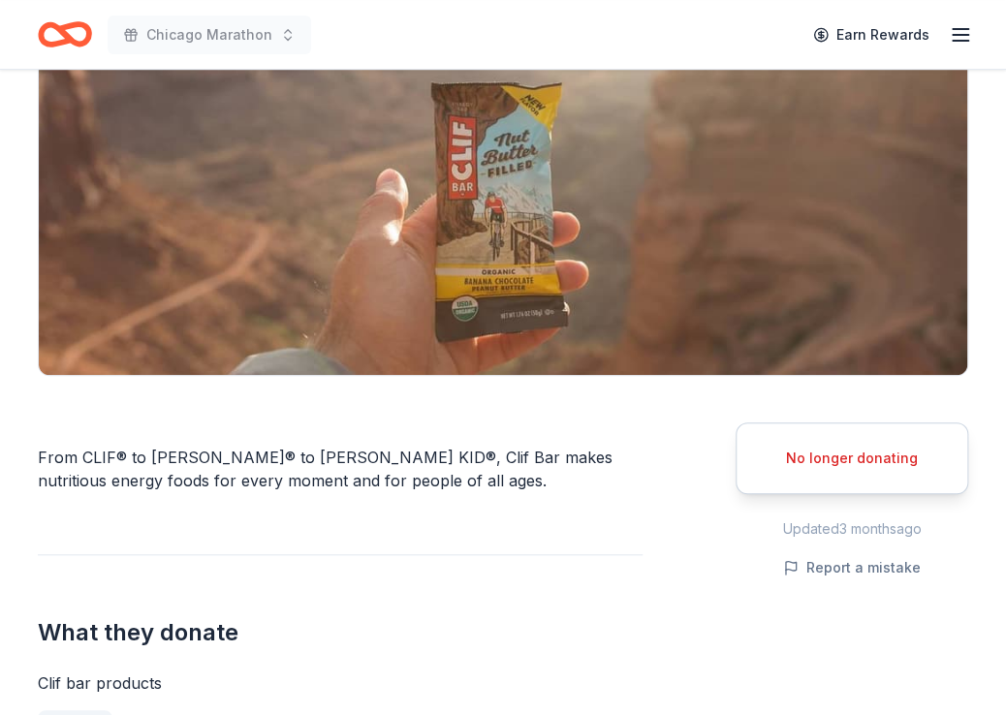
scroll to position [260, 0]
